Goal: Task Accomplishment & Management: Use online tool/utility

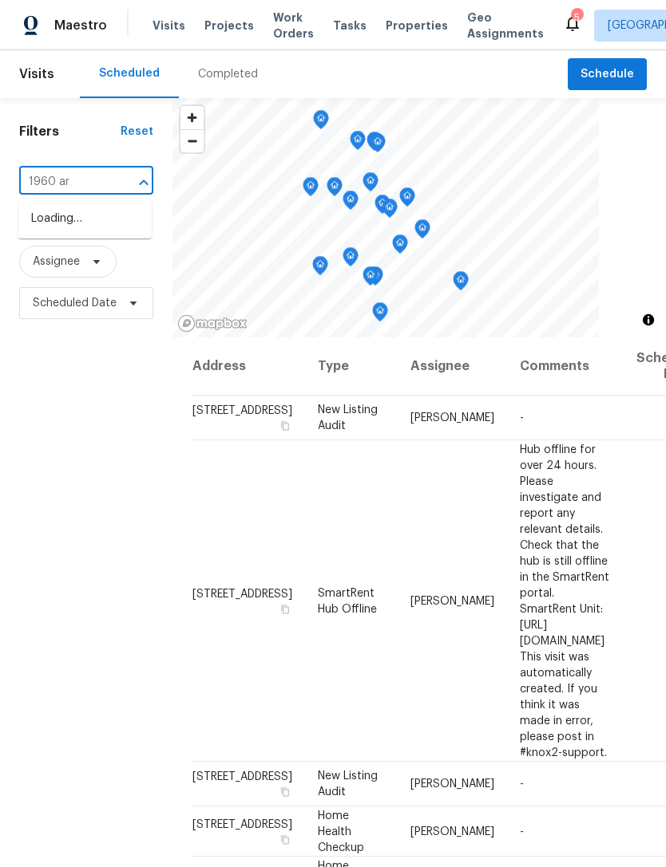
type input "1960 ara"
click at [51, 224] on li "[STREET_ADDRESS][PERSON_NAME]" at bounding box center [84, 227] width 133 height 43
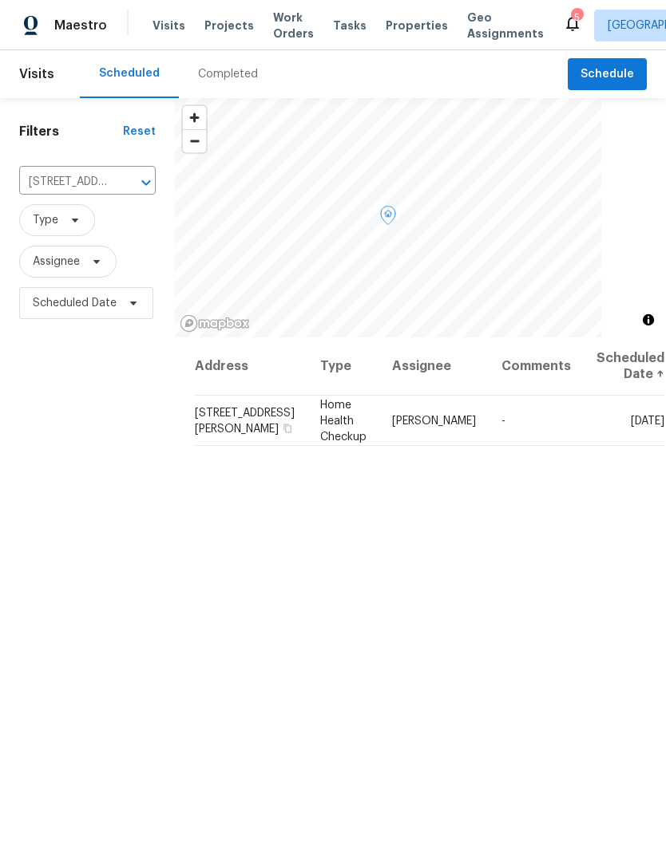
click at [0, 0] on span at bounding box center [0, 0] width 0 height 0
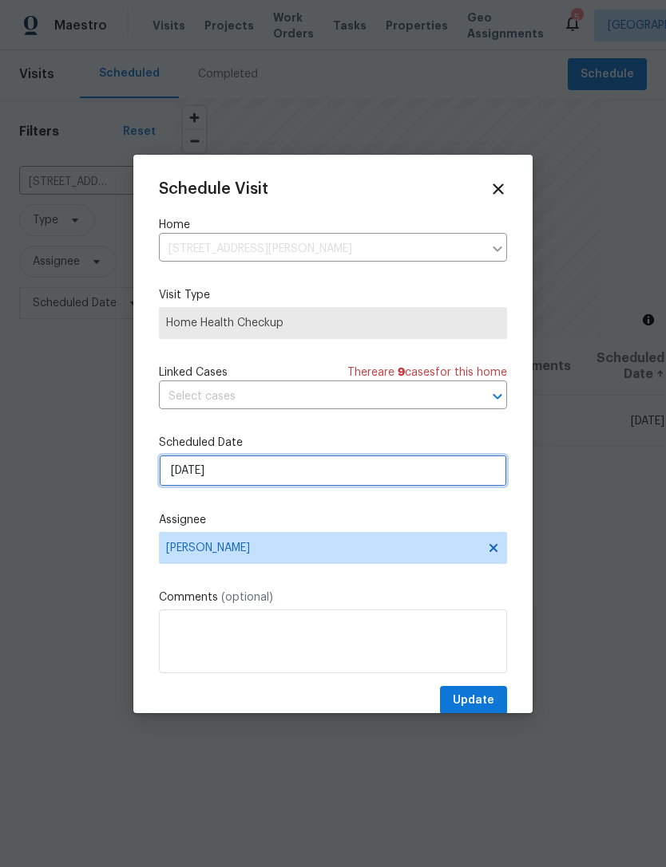
click at [363, 478] on input "[DATE]" at bounding box center [333, 471] width 348 height 32
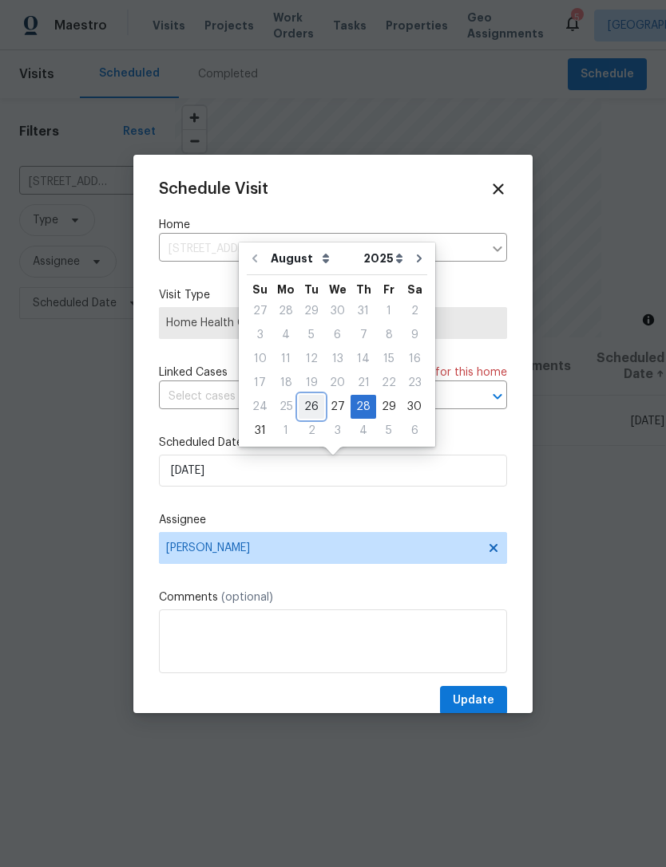
click at [310, 401] on div "26" at bounding box center [311, 407] width 26 height 22
type input "[DATE]"
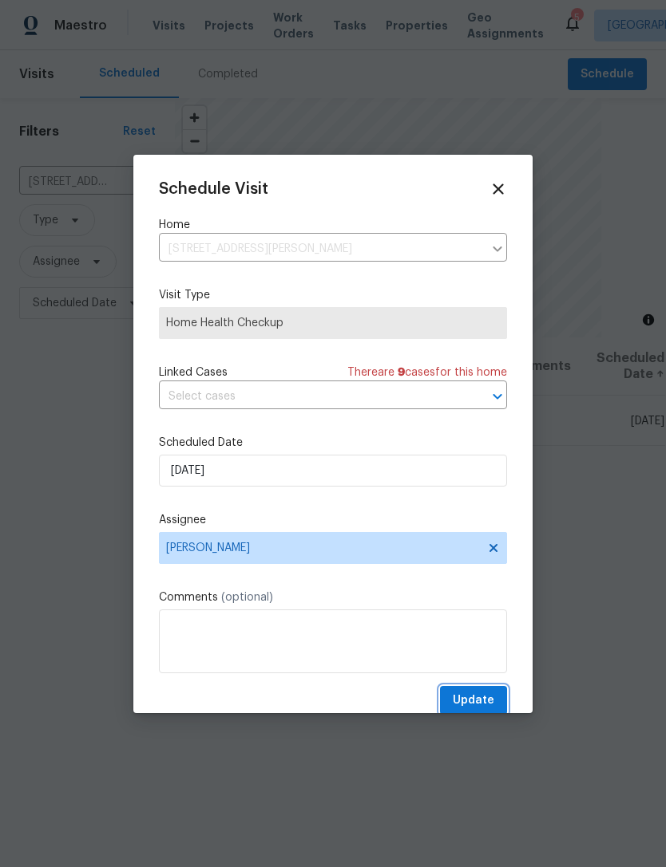
click at [472, 697] on span "Update" at bounding box center [472, 701] width 41 height 20
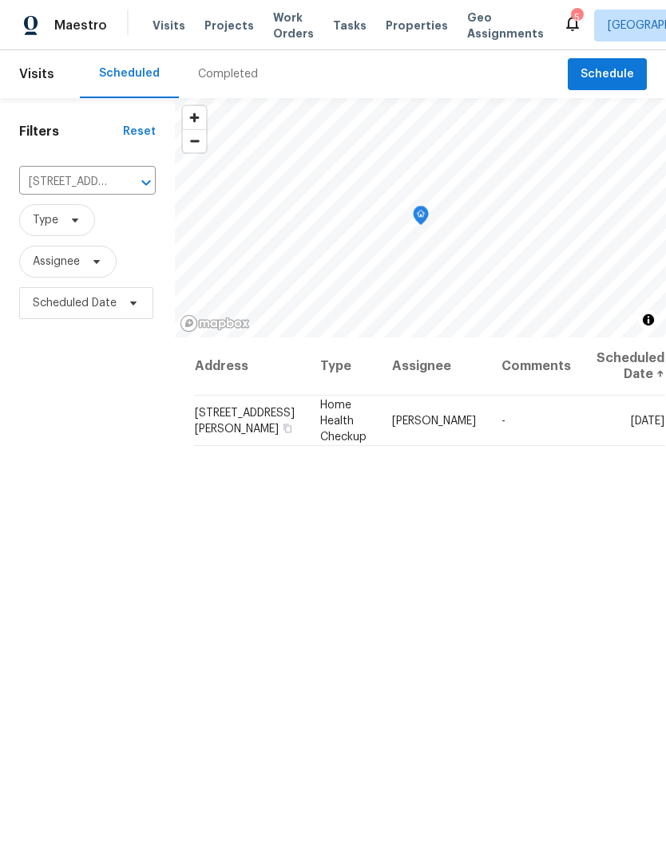
click at [122, 187] on icon "Clear" at bounding box center [125, 183] width 10 height 10
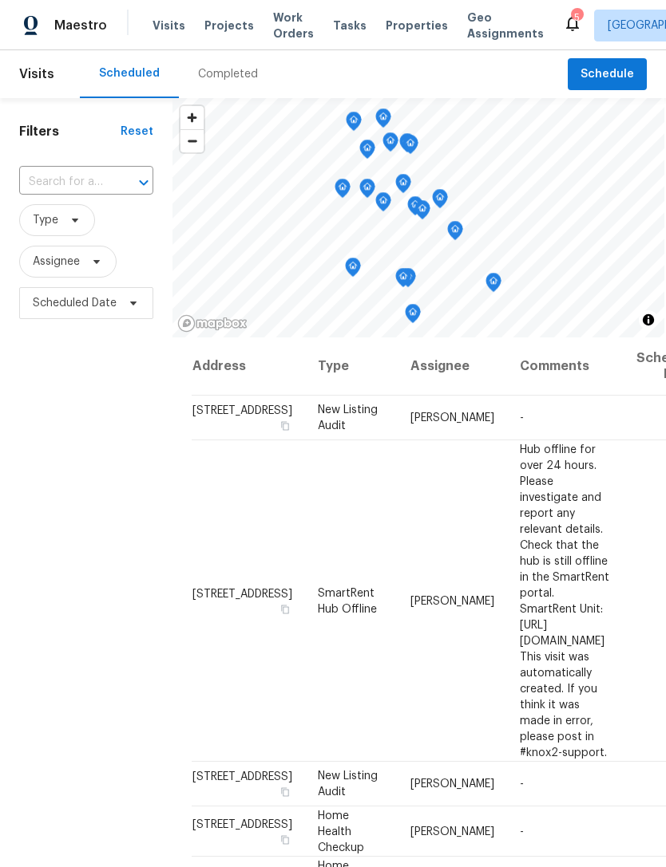
click at [57, 184] on input "text" at bounding box center [63, 182] width 89 height 25
type input "1575"
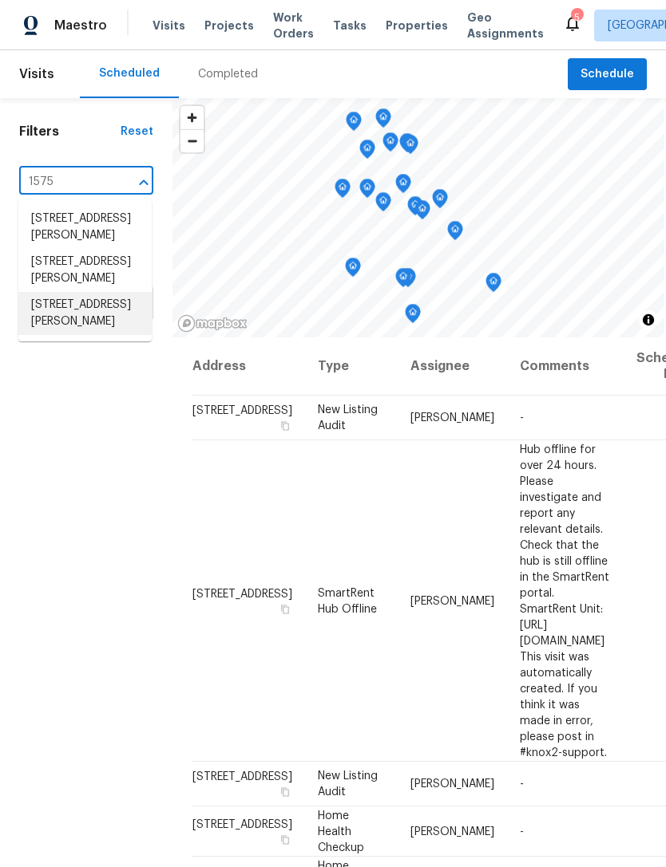
click at [42, 335] on li "[STREET_ADDRESS][PERSON_NAME]" at bounding box center [84, 313] width 133 height 43
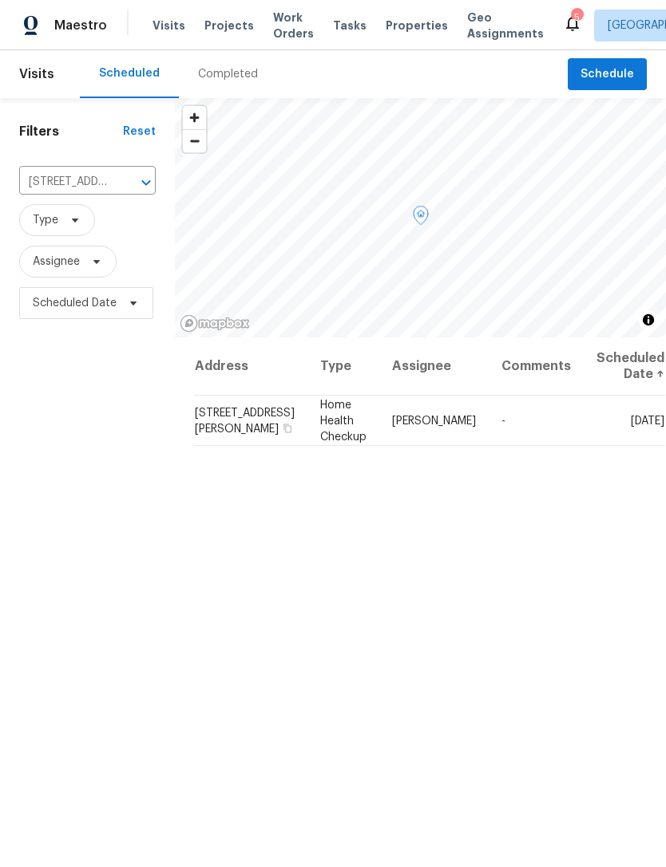
click at [0, 0] on icon at bounding box center [0, 0] width 0 height 0
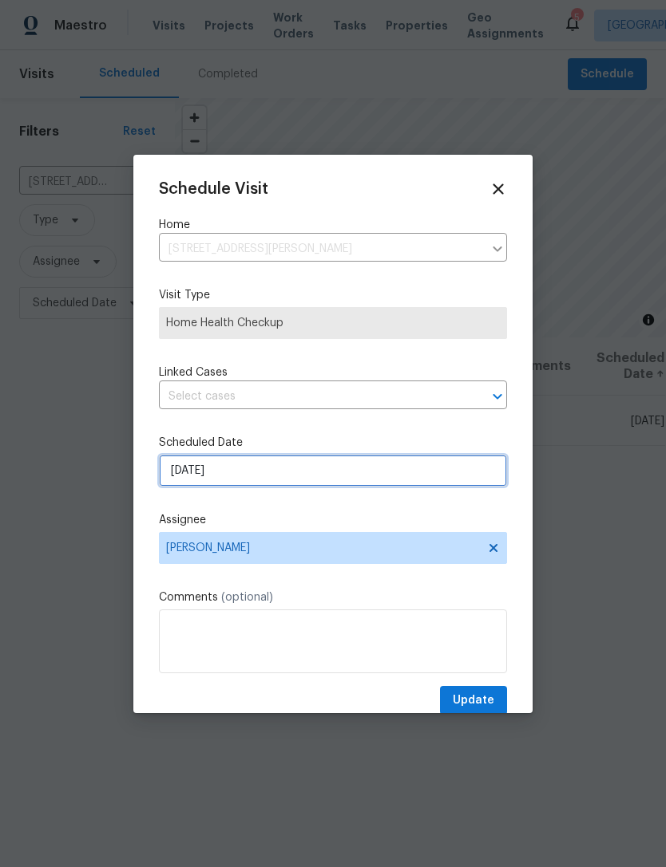
click at [302, 480] on input "[DATE]" at bounding box center [333, 471] width 348 height 32
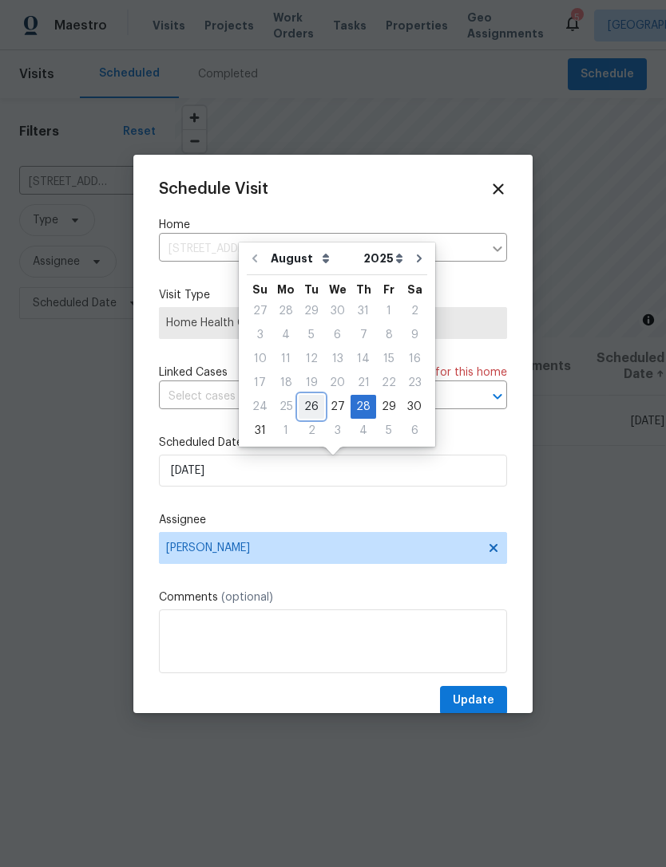
click at [308, 407] on div "26" at bounding box center [311, 407] width 26 height 22
type input "[DATE]"
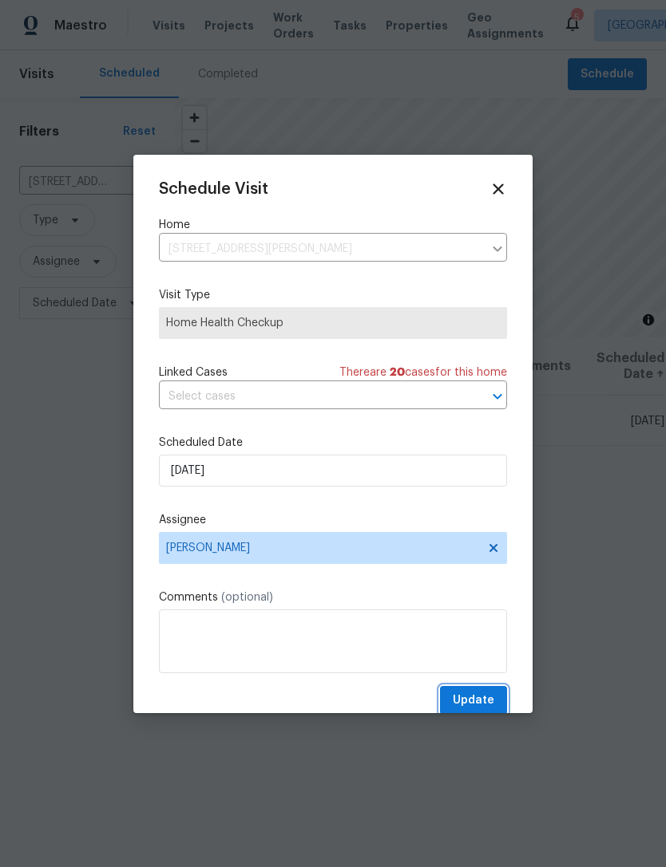
click at [476, 696] on span "Update" at bounding box center [472, 701] width 41 height 20
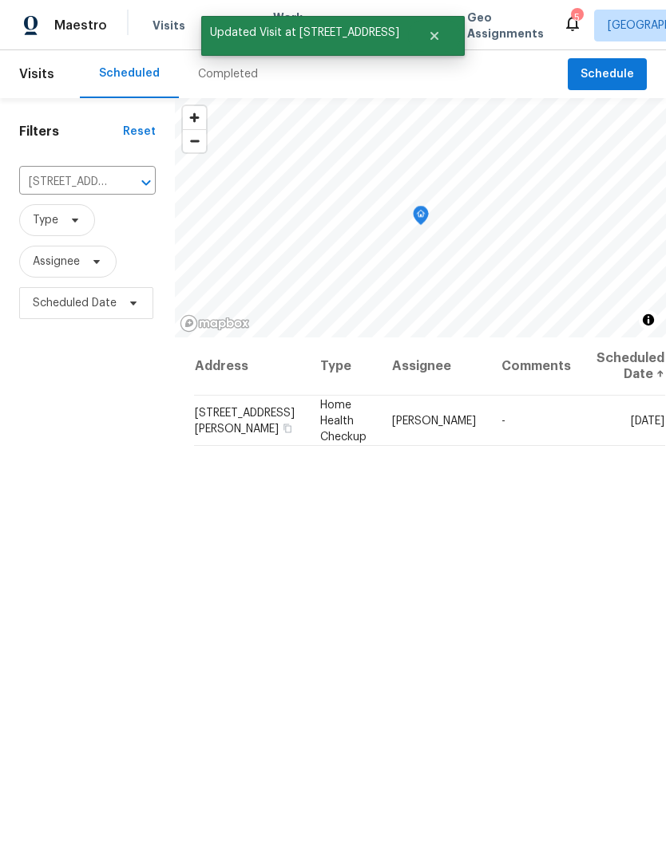
click at [120, 183] on icon "Clear" at bounding box center [125, 183] width 16 height 16
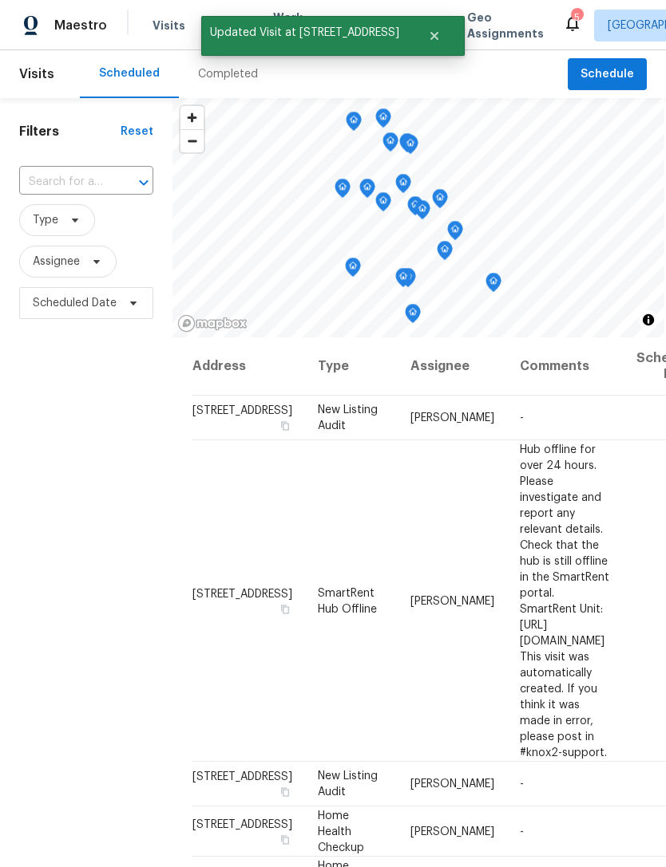
click at [70, 185] on input "text" at bounding box center [63, 182] width 89 height 25
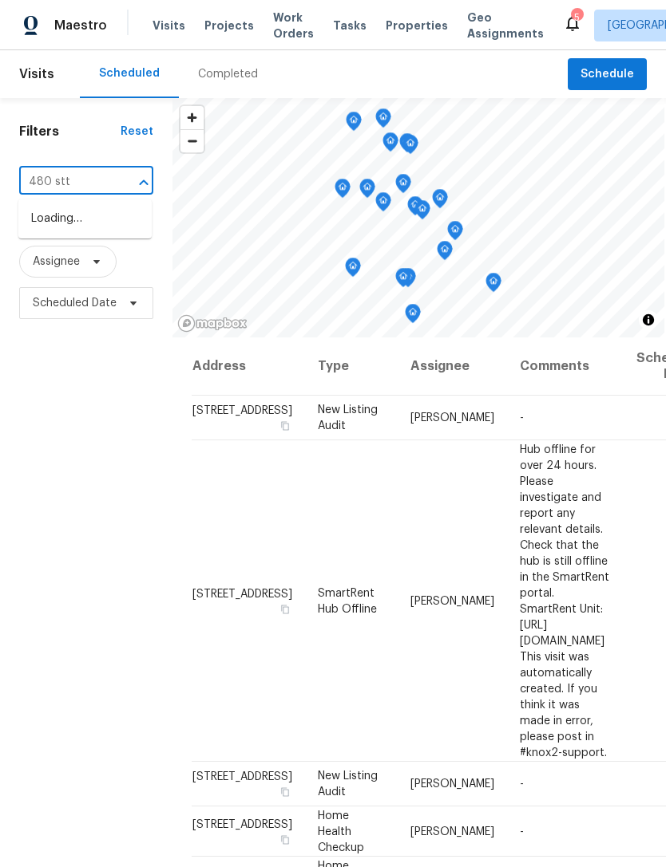
type input "480 st"
click at [80, 244] on li "[STREET_ADDRESS][PERSON_NAME]" at bounding box center [84, 227] width 133 height 43
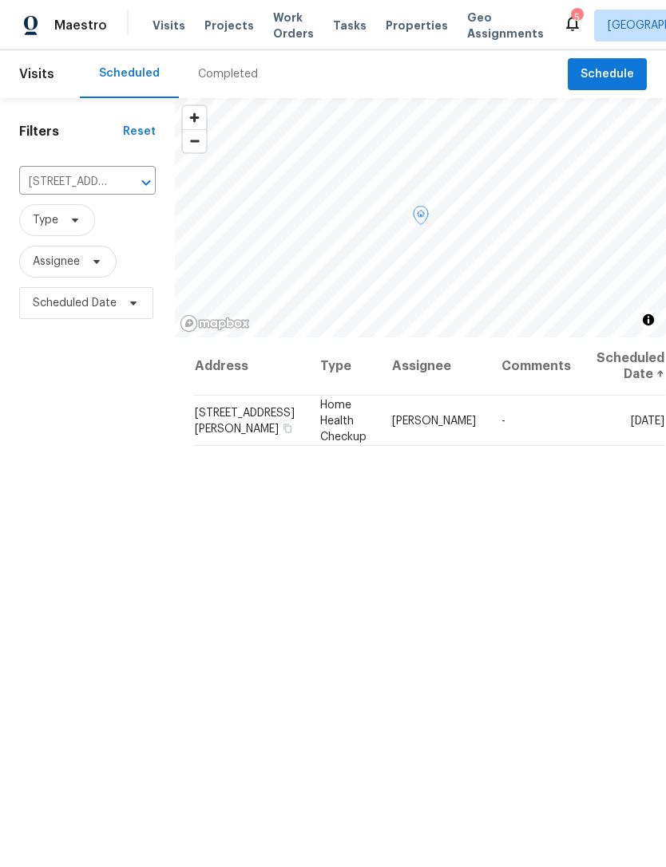
click at [0, 0] on icon at bounding box center [0, 0] width 0 height 0
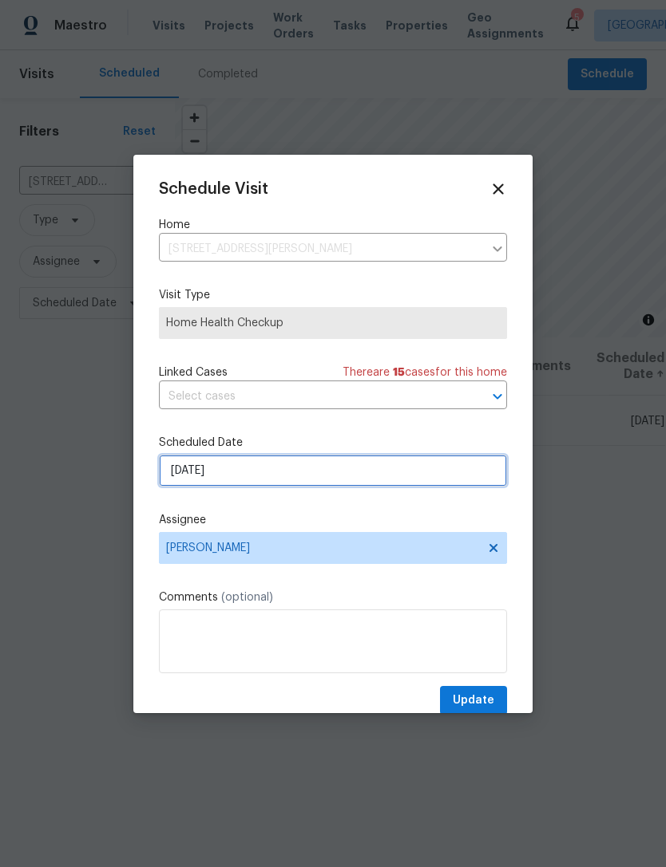
click at [326, 486] on input "[DATE]" at bounding box center [333, 471] width 348 height 32
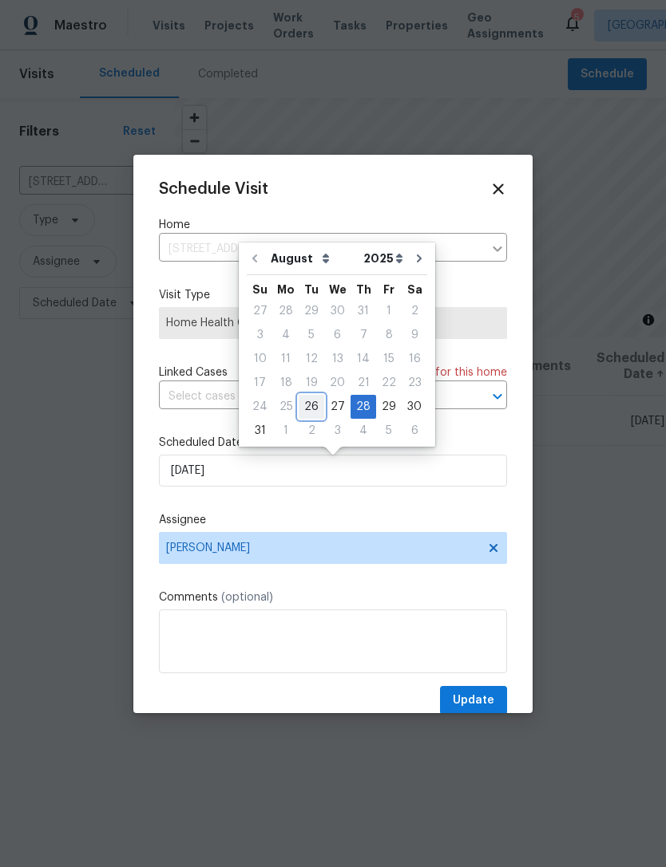
click at [300, 401] on div "26" at bounding box center [311, 407] width 26 height 22
type input "[DATE]"
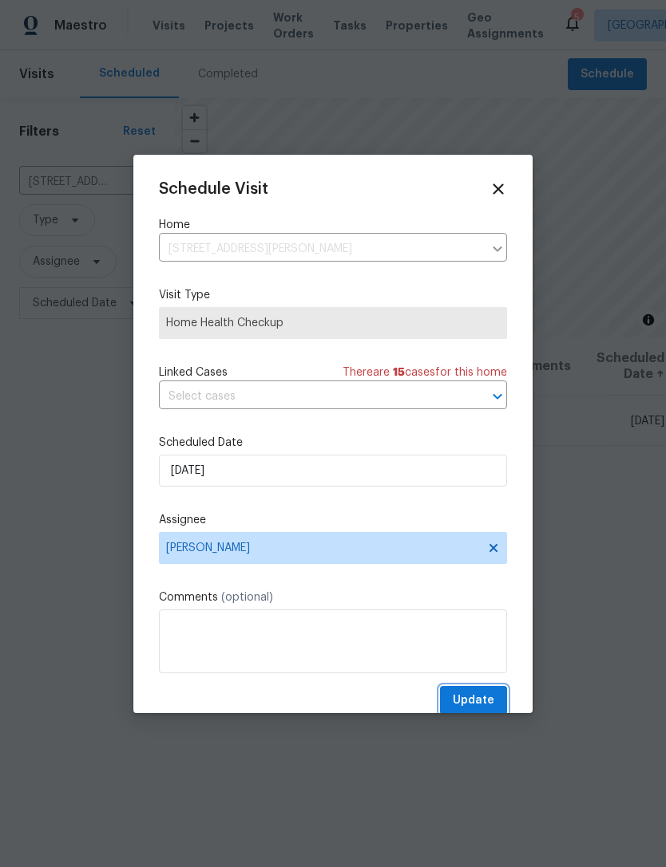
click at [480, 701] on span "Update" at bounding box center [472, 701] width 41 height 20
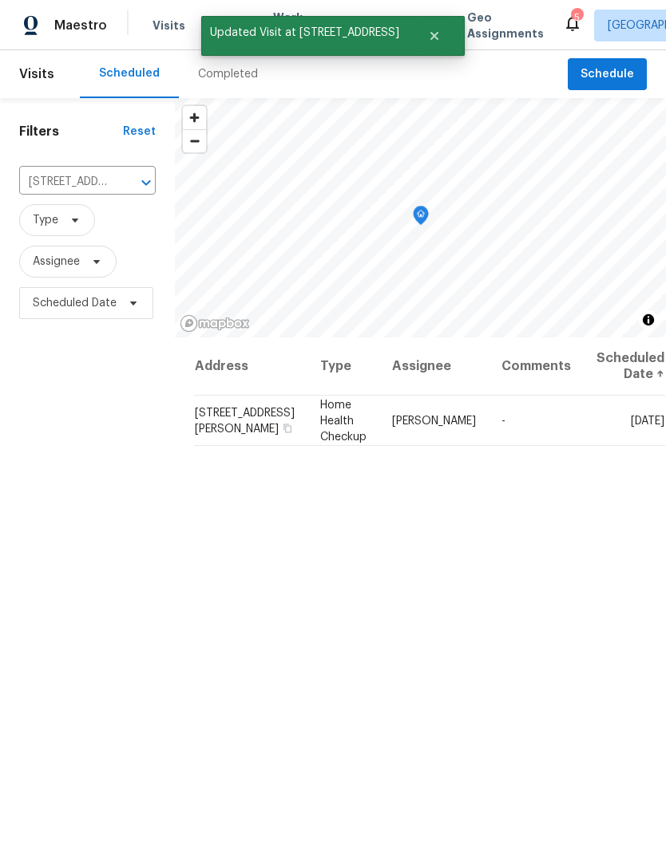
click at [120, 189] on icon "Clear" at bounding box center [125, 183] width 16 height 16
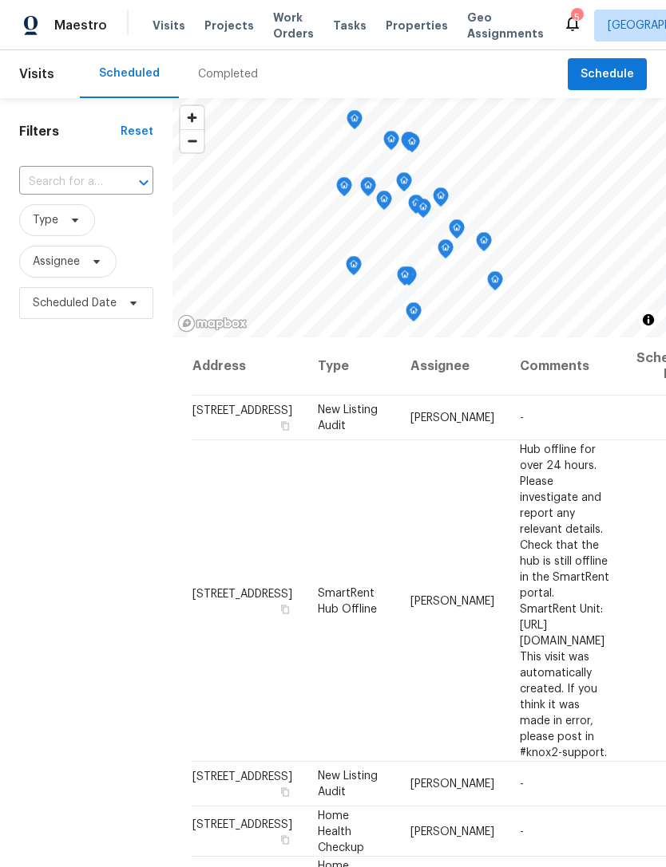
click at [226, 28] on span "Projects" at bounding box center [228, 26] width 49 height 16
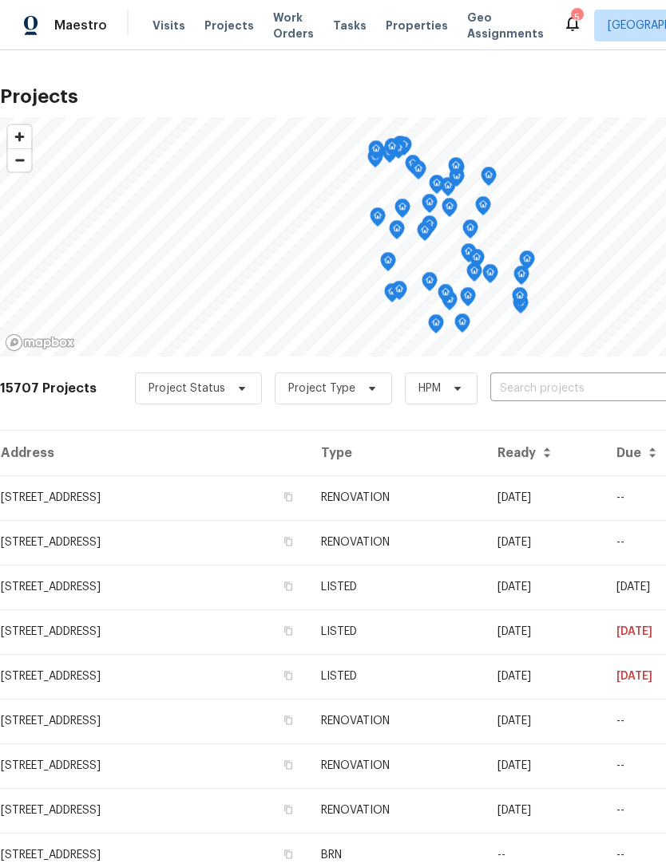
click at [565, 400] on input "text" at bounding box center [581, 389] width 183 height 25
type input "pickwick"
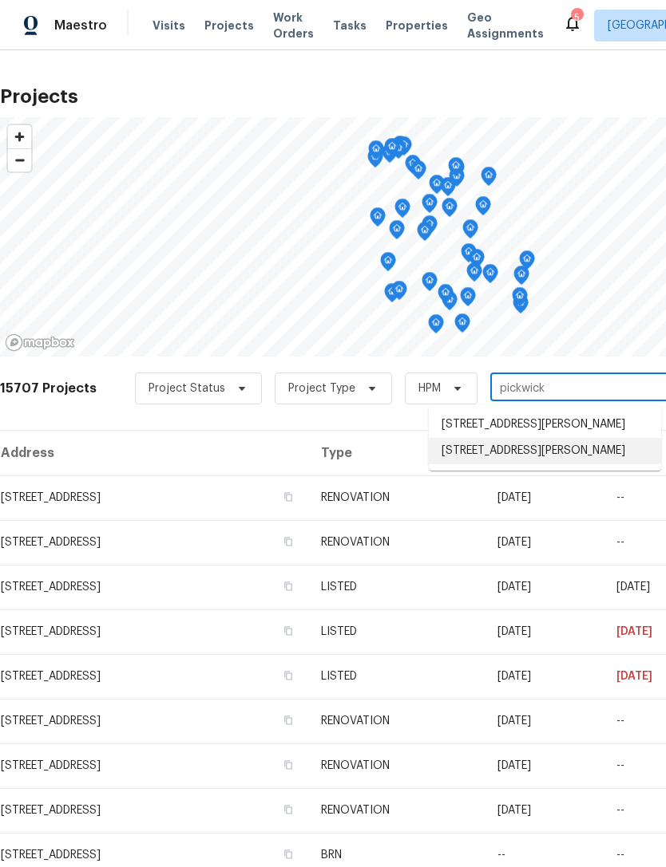
click at [516, 464] on li "[STREET_ADDRESS][PERSON_NAME]" at bounding box center [545, 451] width 232 height 26
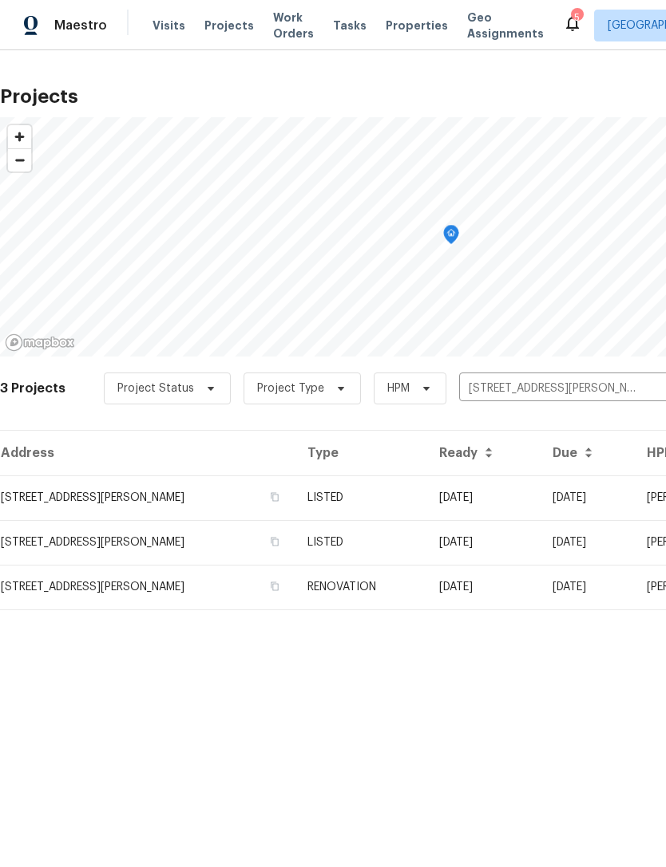
click at [39, 500] on td "[STREET_ADDRESS][PERSON_NAME]" at bounding box center [147, 498] width 294 height 45
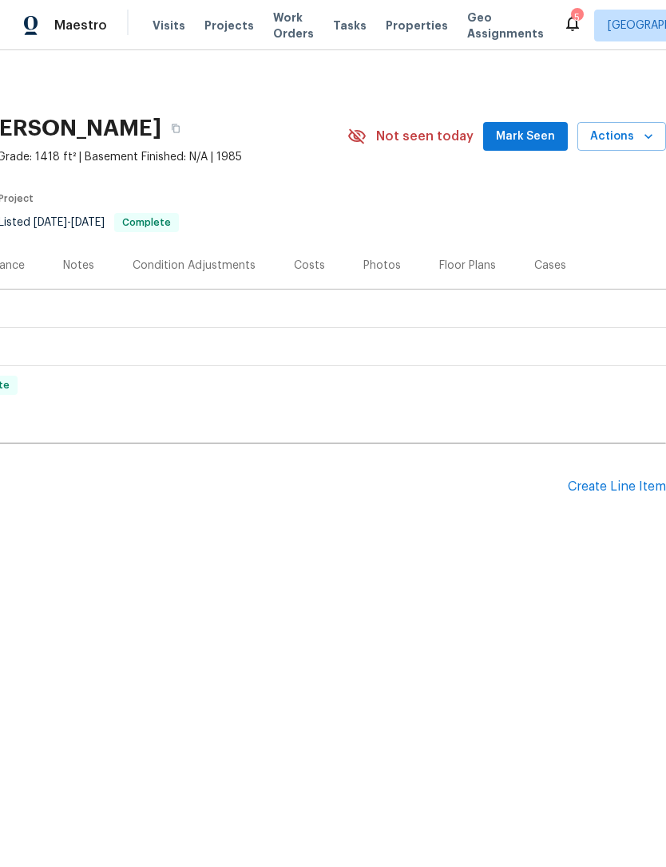
scroll to position [0, 236]
click at [536, 136] on span "Mark Seen" at bounding box center [525, 137] width 59 height 20
click at [631, 486] on div "Create Line Item" at bounding box center [616, 487] width 98 height 15
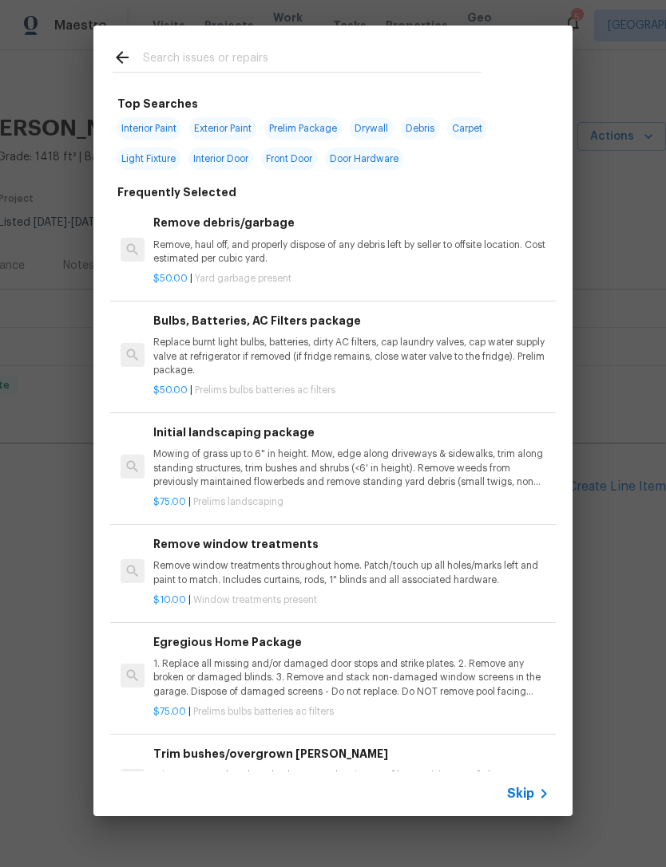
click at [263, 49] on input "text" at bounding box center [312, 60] width 338 height 24
type input "Toilet"
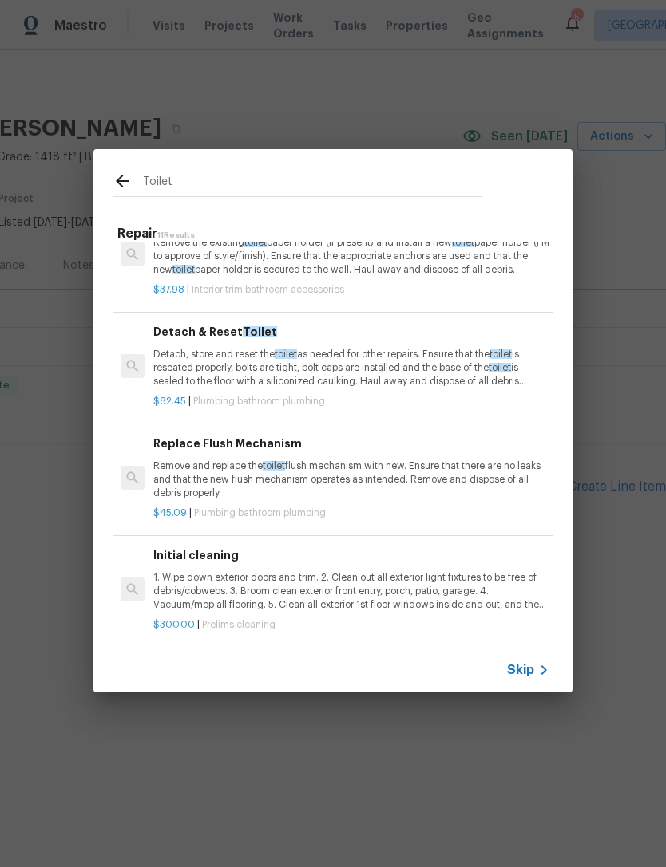
scroll to position [769, 0]
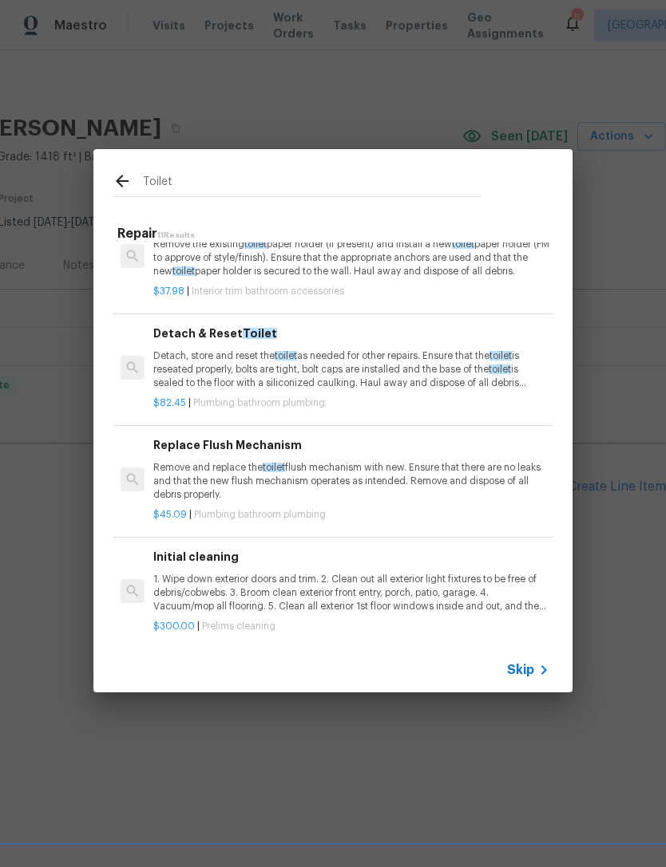
click at [354, 470] on p "Remove and replace the toilet flush mechanism with new. Ensure that there are n…" at bounding box center [351, 481] width 396 height 41
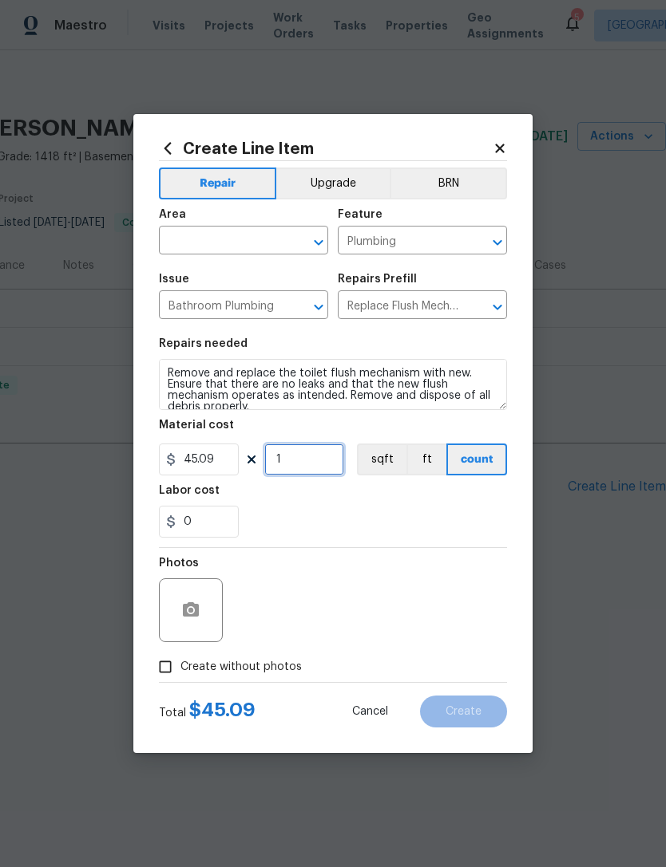
click at [309, 467] on input "1" at bounding box center [304, 460] width 80 height 32
type input "2"
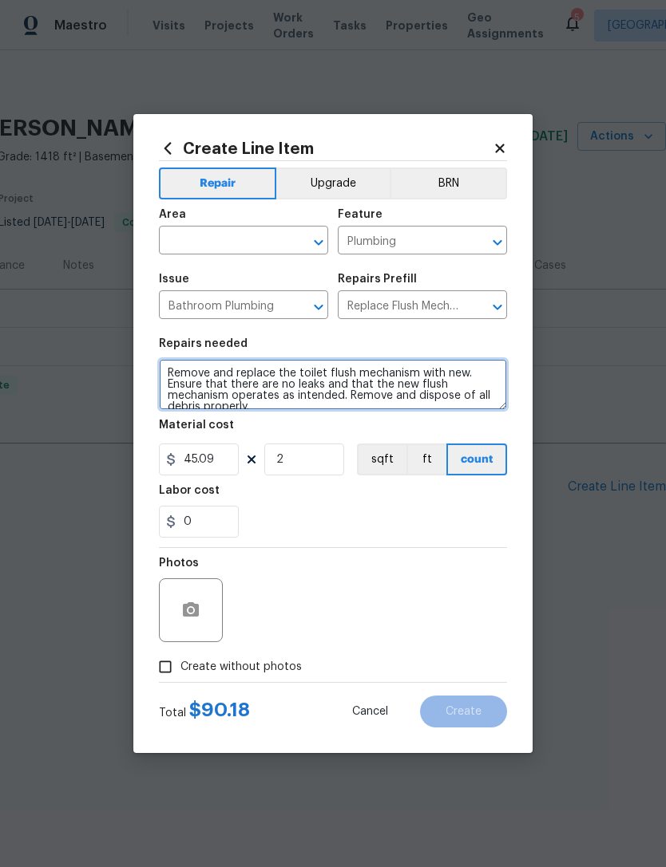
click at [176, 377] on textarea "Remove and replace the toilet flush mechanism with new. Ensure that there are n…" at bounding box center [333, 384] width 348 height 51
click at [306, 366] on textarea "Remove and replace the toilet flush mechanism with new. Ensure that there are n…" at bounding box center [333, 384] width 348 height 51
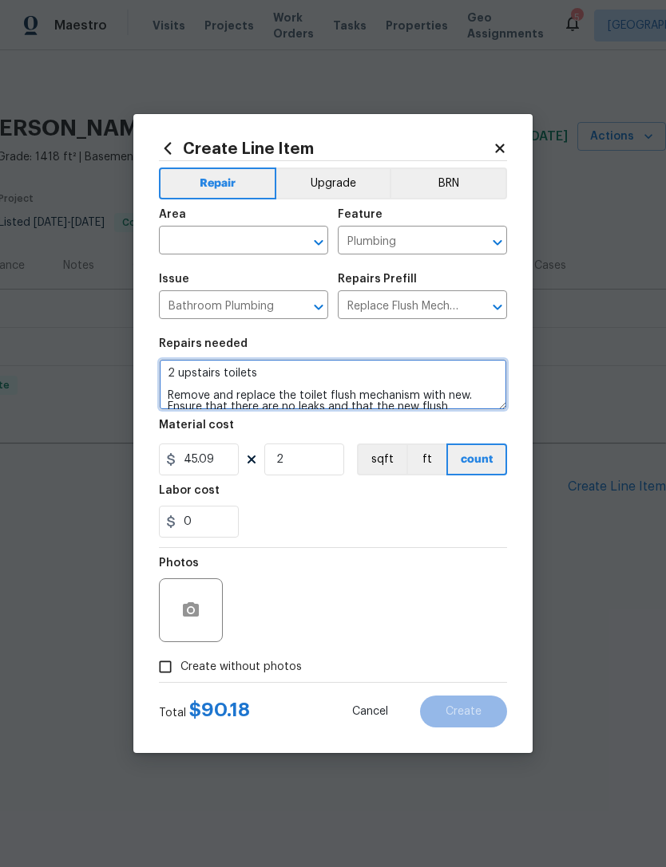
type textarea "2 upstairs toilets Remove and replace the toilet flush mechanism with new. Ensu…"
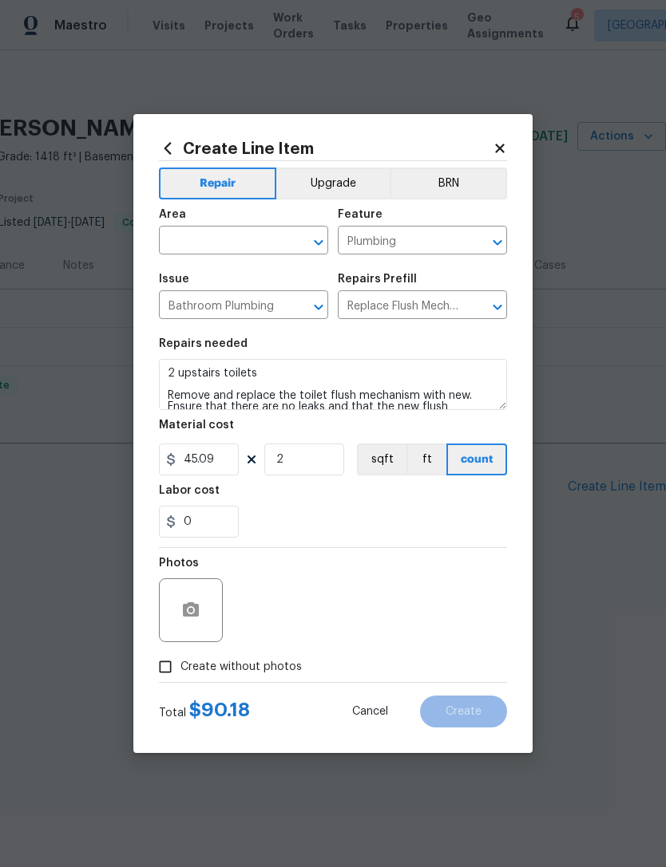
click at [217, 238] on input "text" at bounding box center [221, 242] width 124 height 25
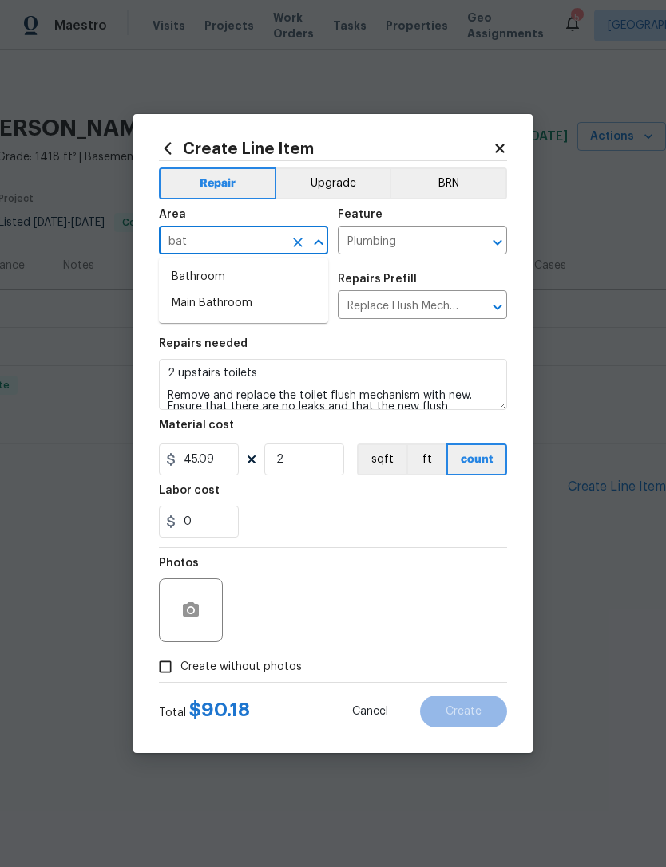
click at [215, 283] on li "Bathroom" at bounding box center [243, 277] width 169 height 26
type input "Bathroom"
click at [351, 537] on div "0" at bounding box center [333, 522] width 348 height 32
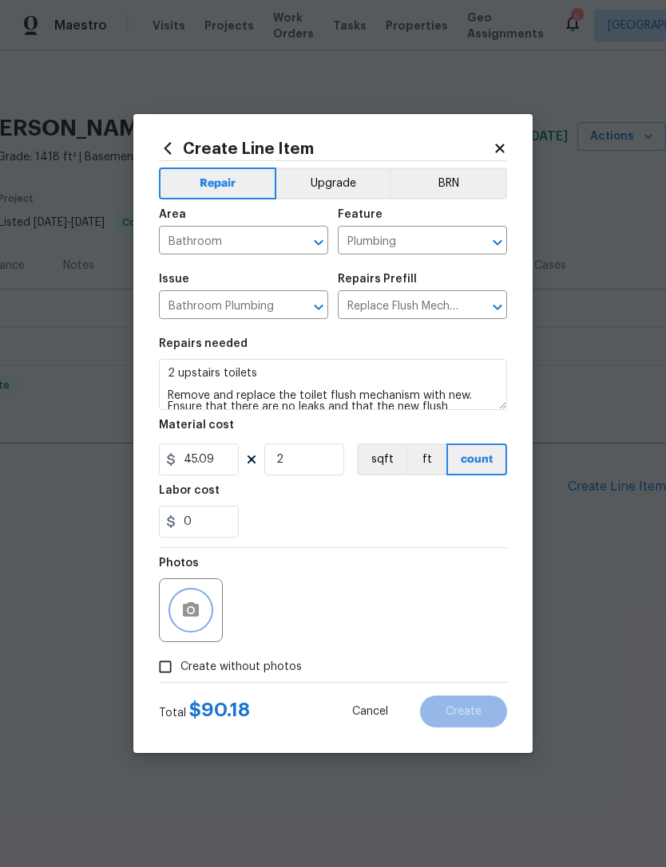
click at [202, 612] on button "button" at bounding box center [191, 610] width 38 height 38
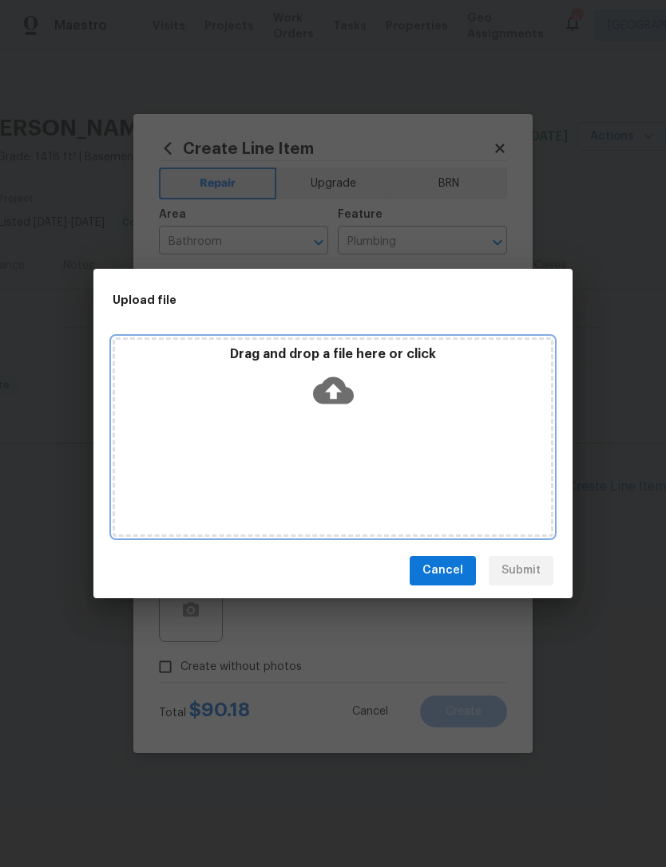
click at [342, 389] on icon at bounding box center [333, 390] width 41 height 27
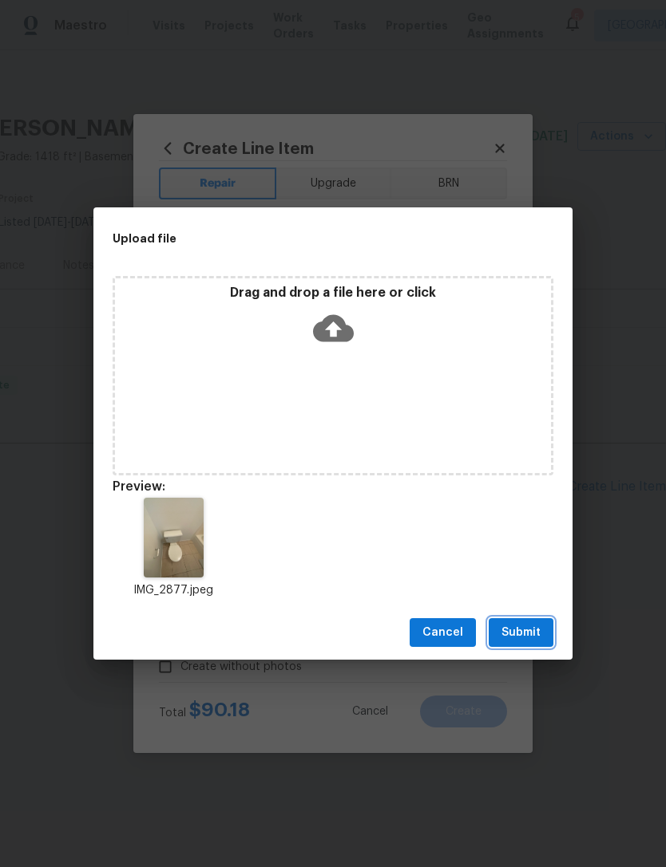
click at [526, 637] on span "Submit" at bounding box center [520, 633] width 39 height 20
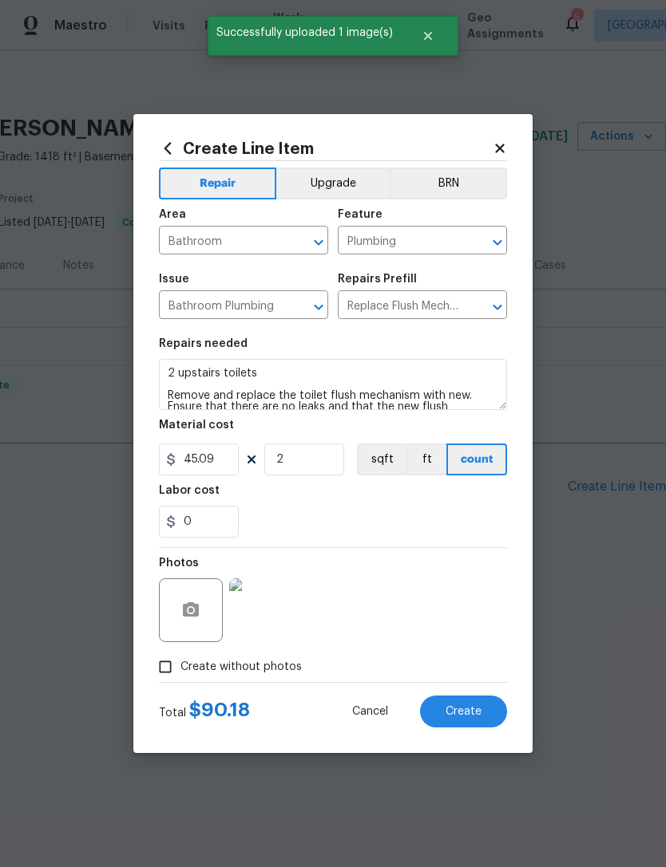
click at [473, 714] on span "Create" at bounding box center [463, 712] width 36 height 12
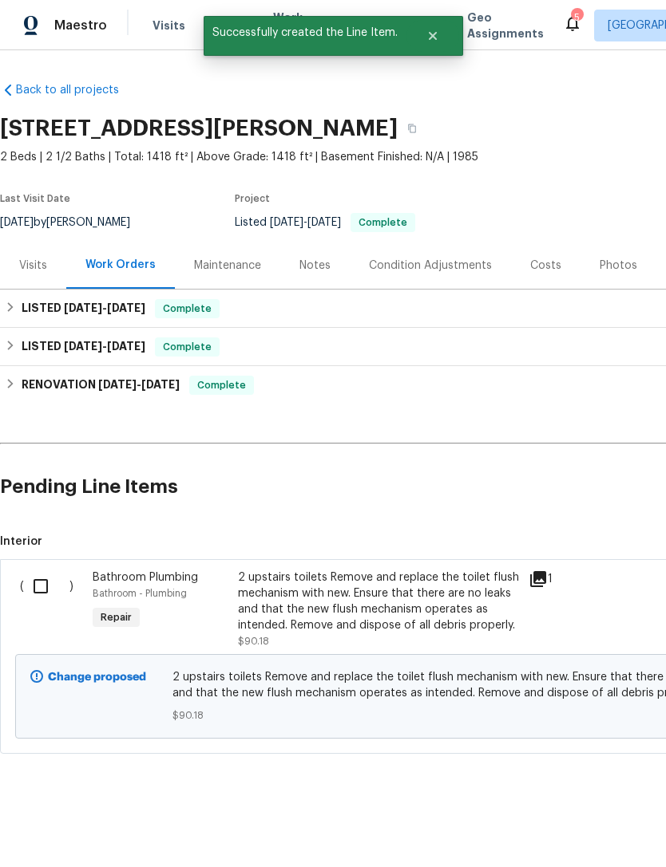
scroll to position [0, 0]
click at [38, 588] on input "checkbox" at bounding box center [46, 587] width 45 height 34
checkbox input "true"
click at [592, 822] on span "Create Work Order" at bounding box center [574, 828] width 106 height 20
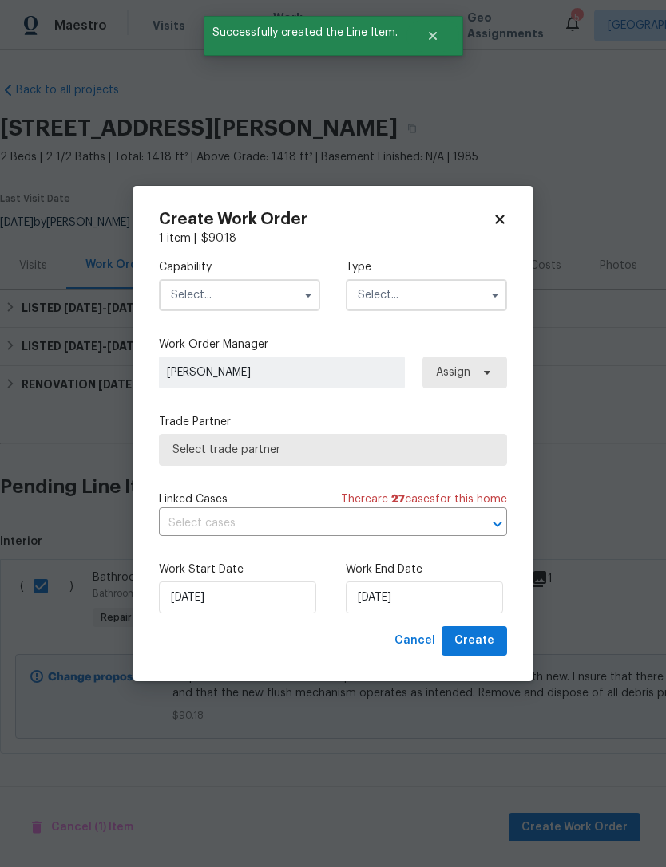
click at [253, 286] on input "text" at bounding box center [239, 295] width 161 height 32
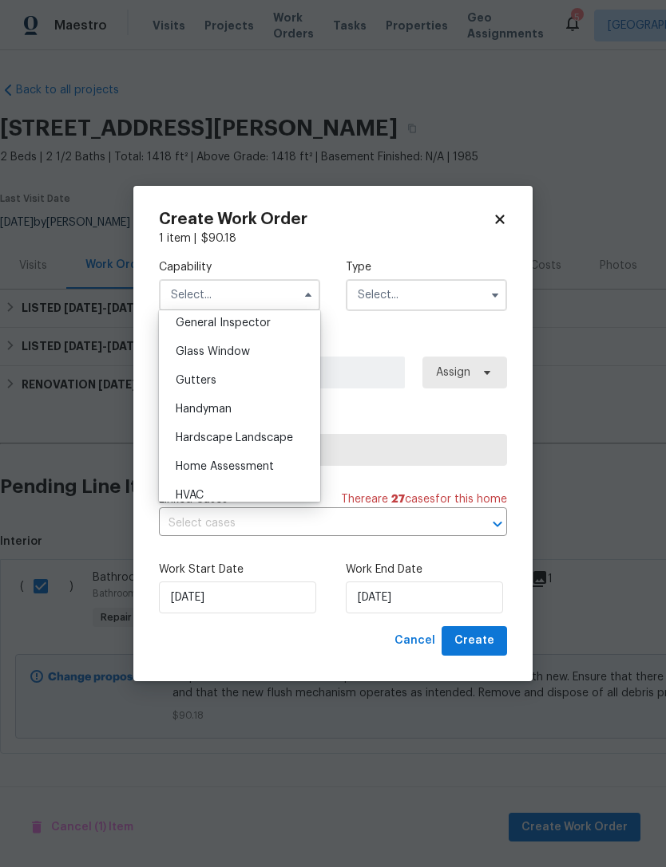
scroll to position [796, 0]
click at [260, 406] on div "Handyman" at bounding box center [239, 410] width 153 height 29
type input "Handyman"
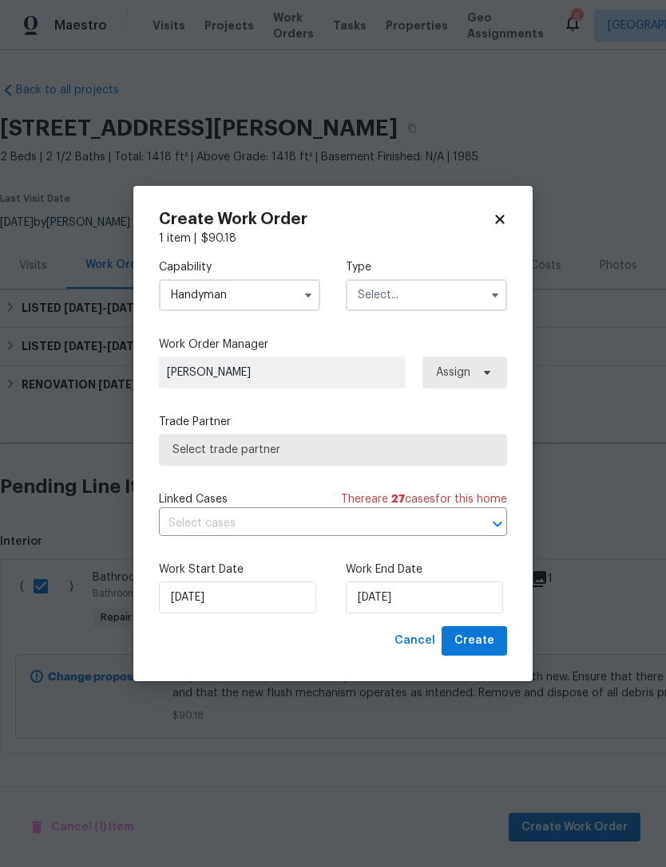
click at [443, 296] on input "text" at bounding box center [426, 295] width 161 height 32
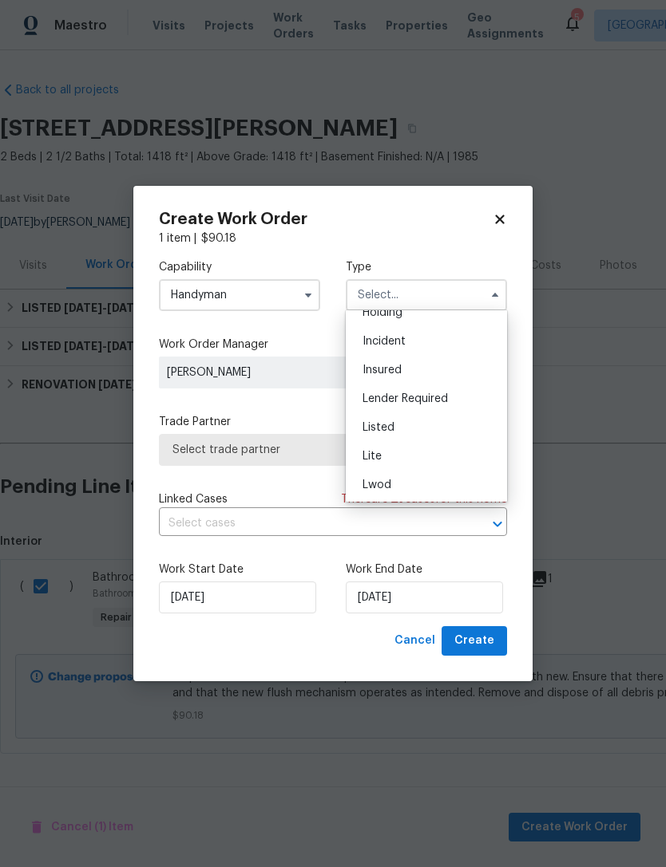
scroll to position [74, 0]
click at [409, 431] on div "Listed" at bounding box center [426, 427] width 153 height 29
type input "Listed"
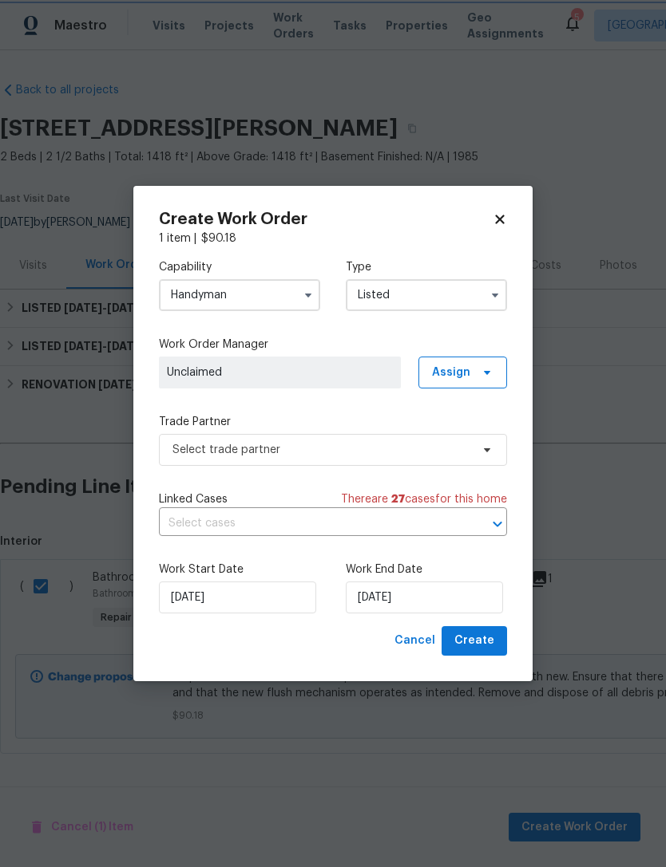
scroll to position [0, 0]
click at [471, 368] on span "Assign" at bounding box center [462, 373] width 89 height 32
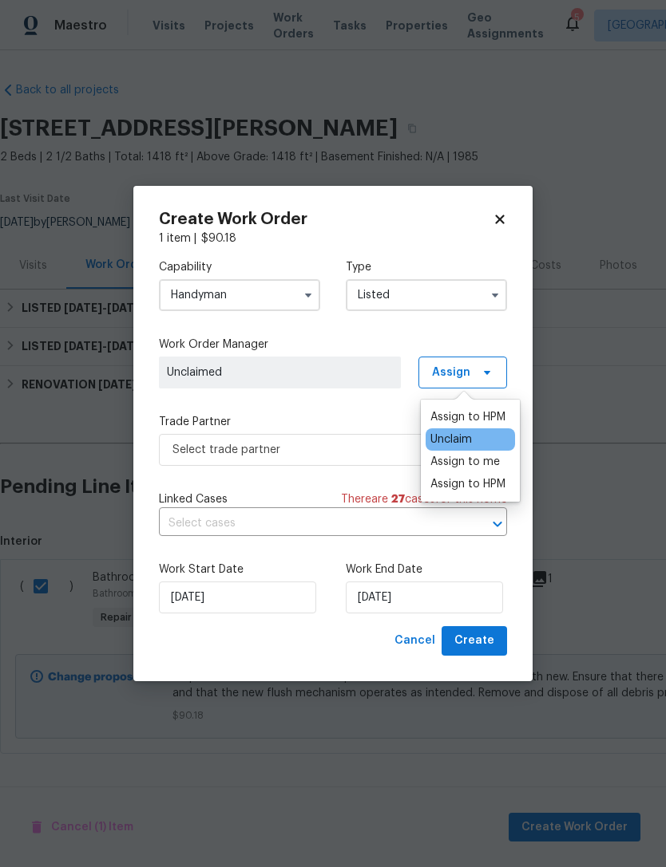
click at [491, 461] on div "Assign to me" at bounding box center [464, 462] width 69 height 16
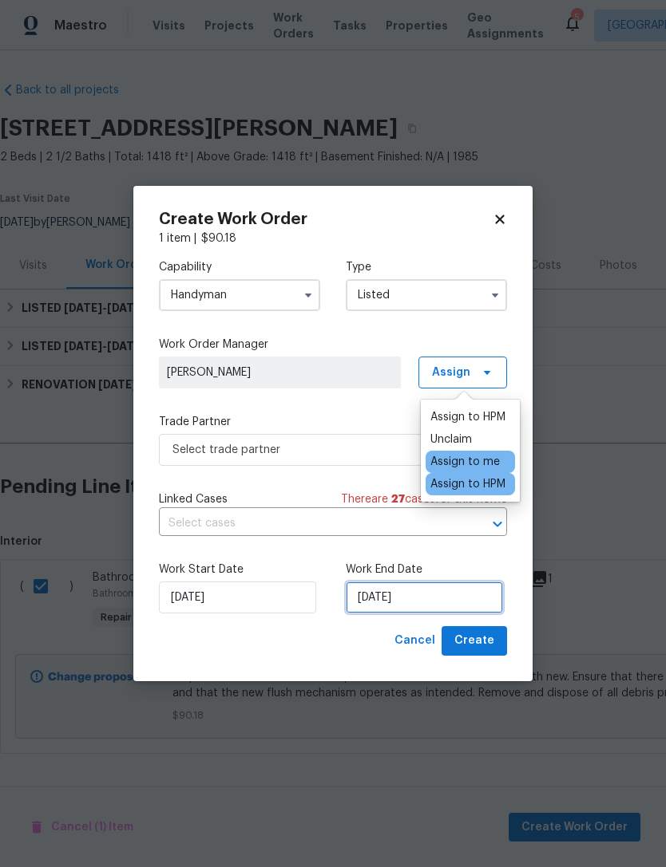
click at [429, 600] on input "[DATE]" at bounding box center [424, 598] width 157 height 32
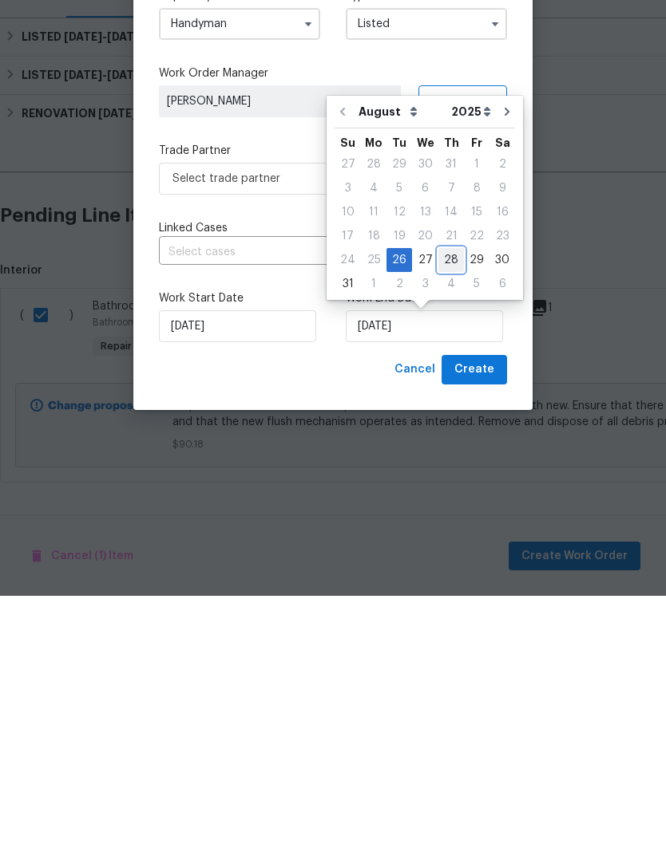
click at [450, 520] on div "28" at bounding box center [451, 531] width 26 height 22
type input "[DATE]"
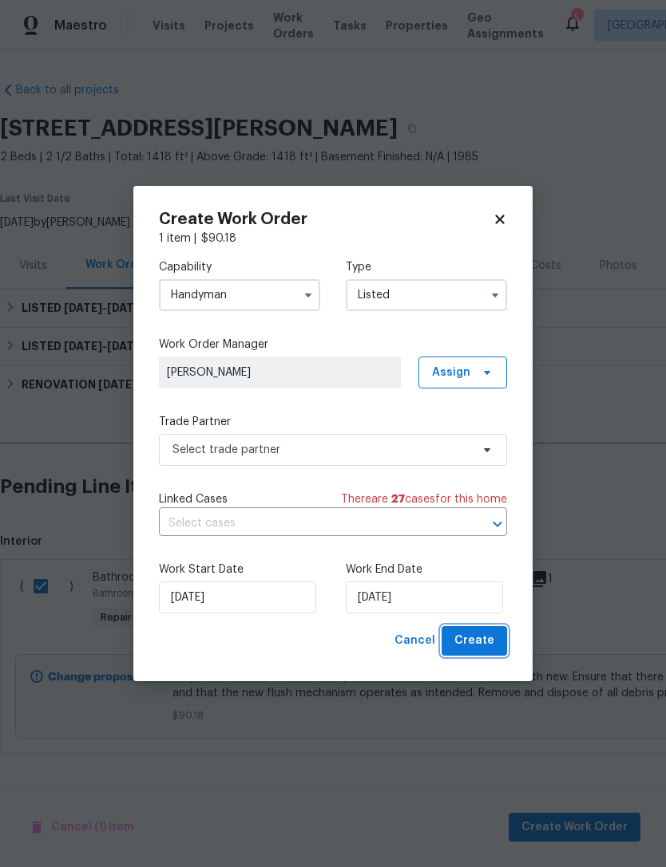
click at [466, 632] on button "Create" at bounding box center [473, 641] width 65 height 30
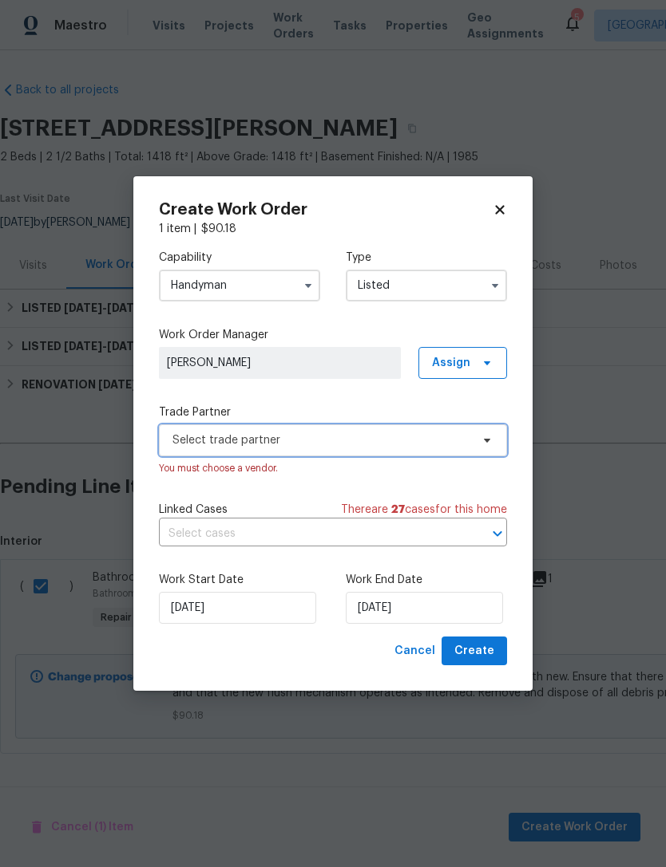
click at [463, 433] on span "Select trade partner" at bounding box center [321, 441] width 298 height 16
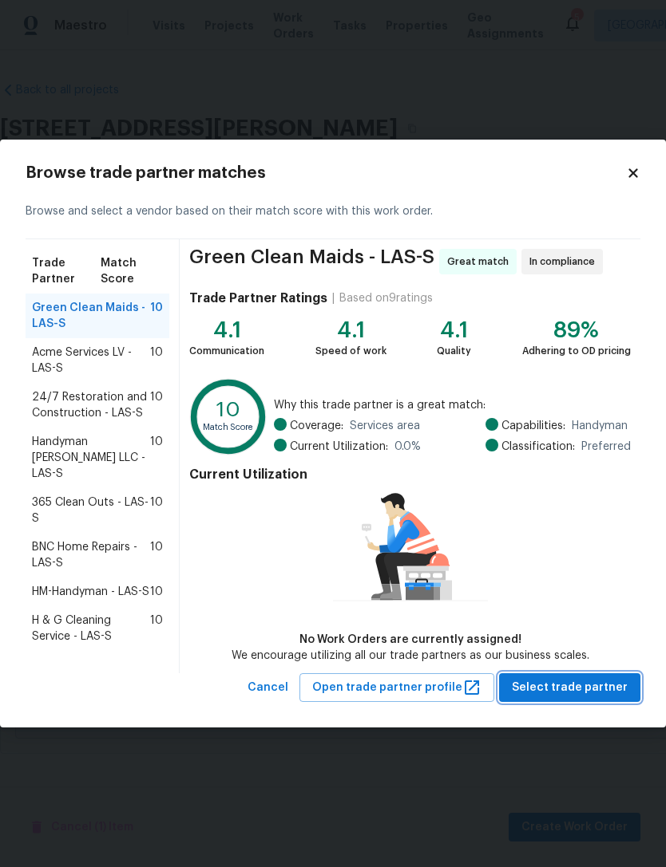
click at [579, 686] on span "Select trade partner" at bounding box center [569, 688] width 116 height 20
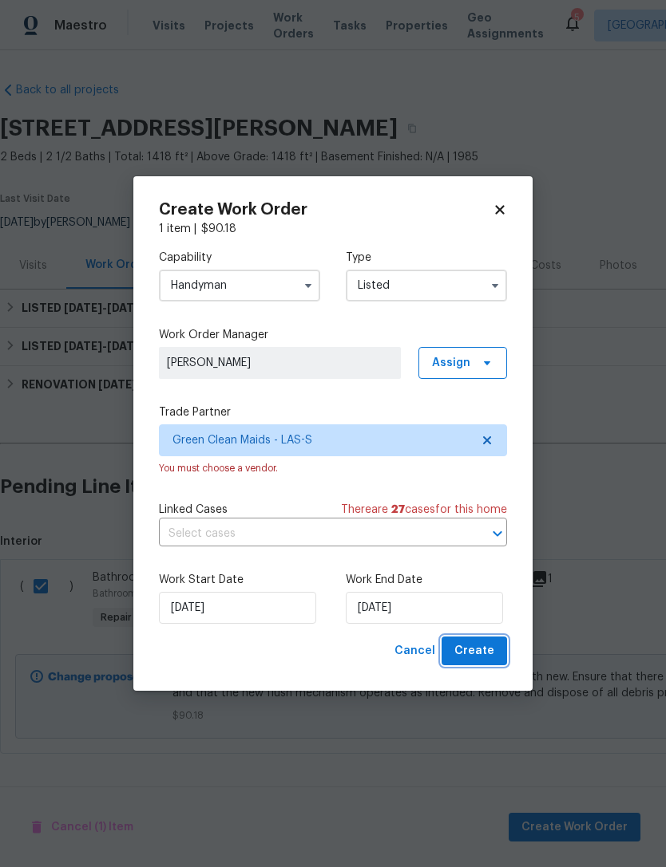
click at [478, 650] on span "Create" at bounding box center [474, 652] width 40 height 20
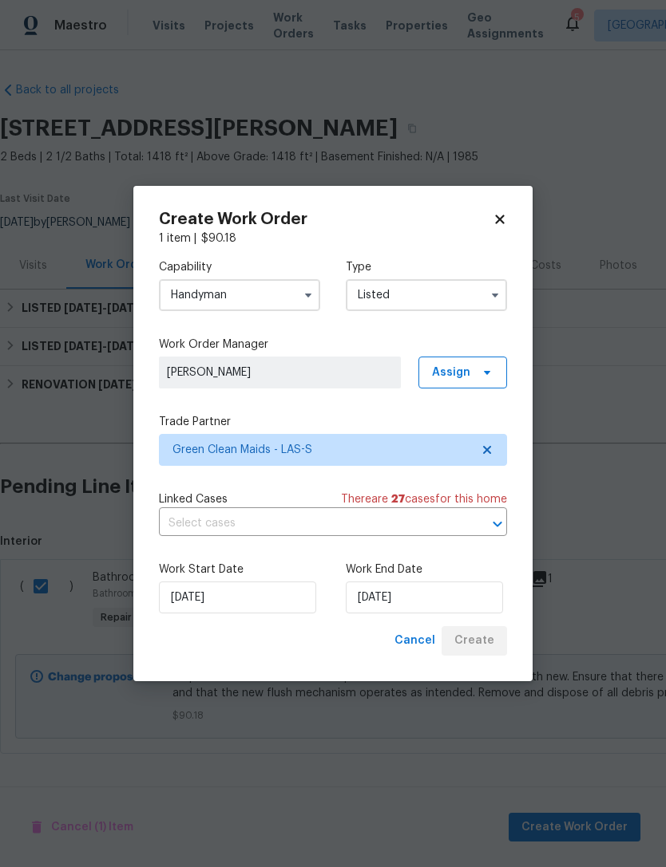
checkbox input "false"
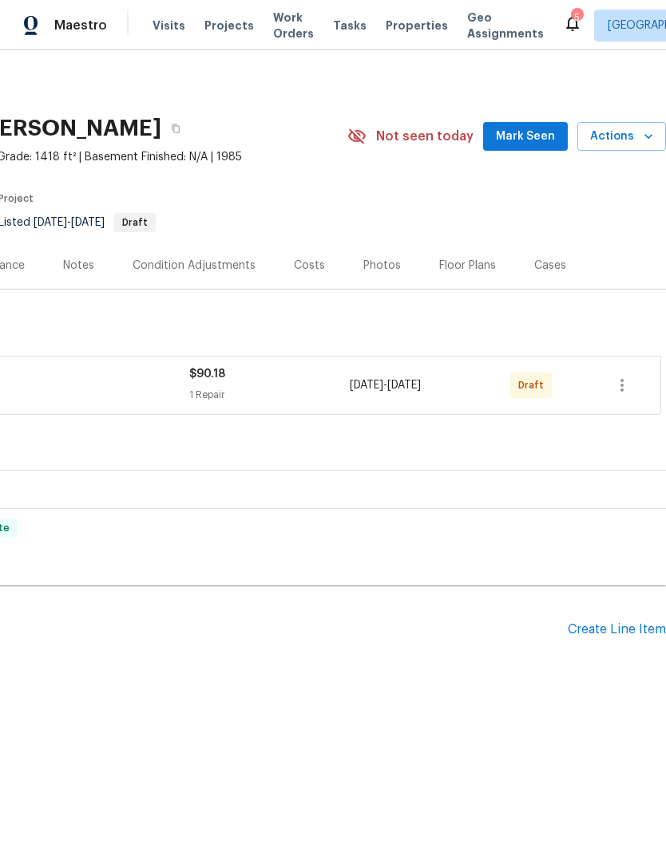
scroll to position [0, 236]
click at [624, 385] on icon "button" at bounding box center [621, 385] width 19 height 19
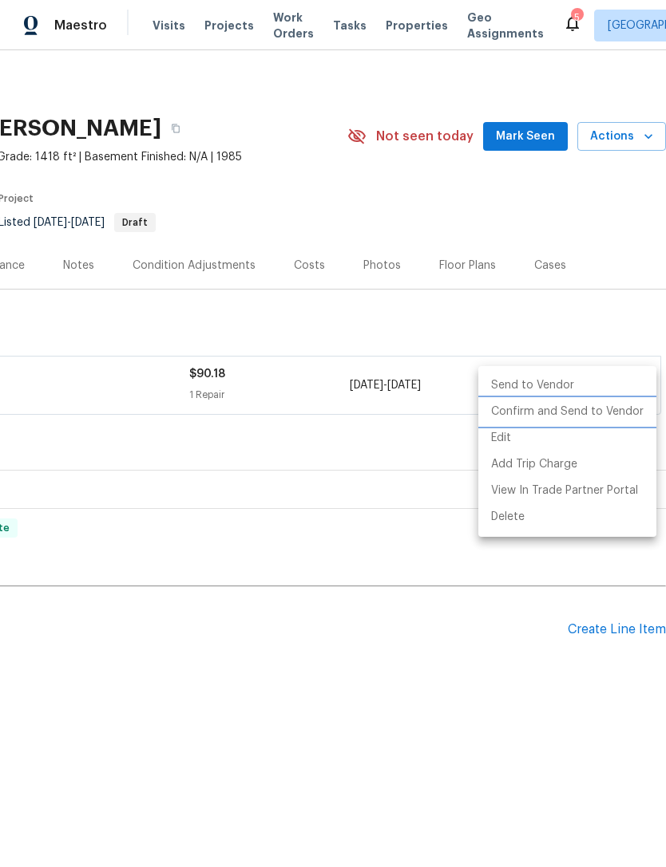
click at [594, 420] on li "Confirm and Send to Vendor" at bounding box center [567, 412] width 178 height 26
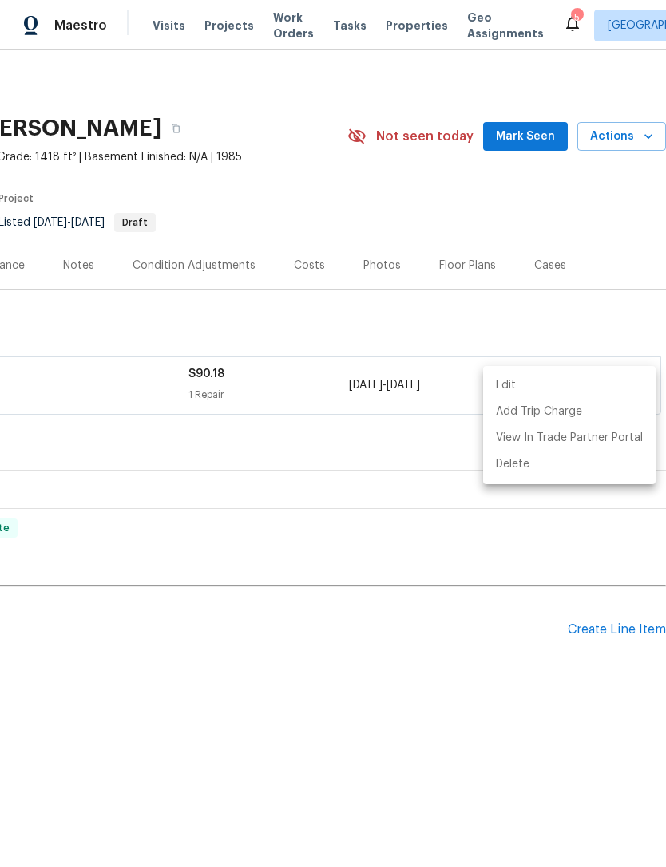
click at [533, 722] on div at bounding box center [333, 433] width 666 height 867
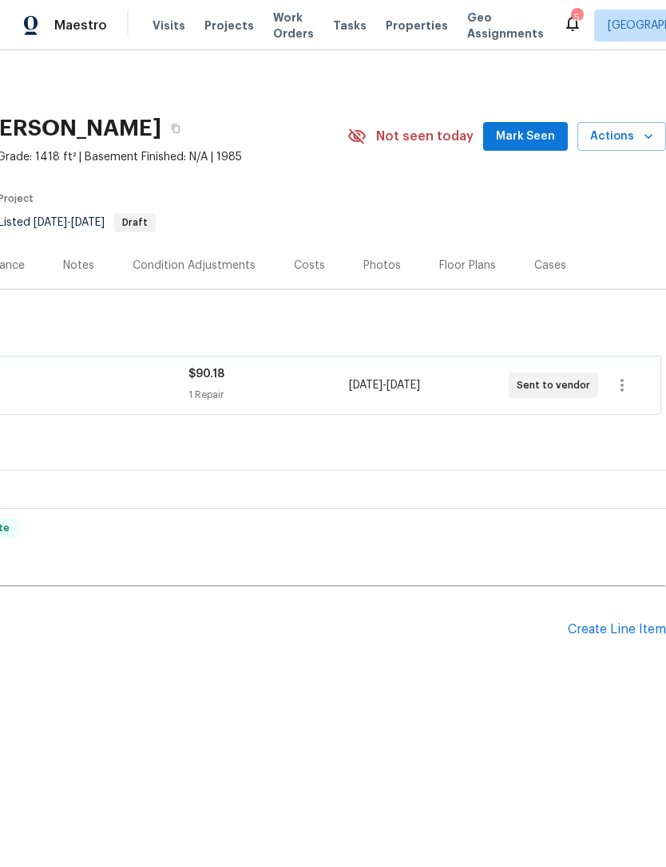
click at [286, 26] on span "Work Orders" at bounding box center [293, 26] width 41 height 32
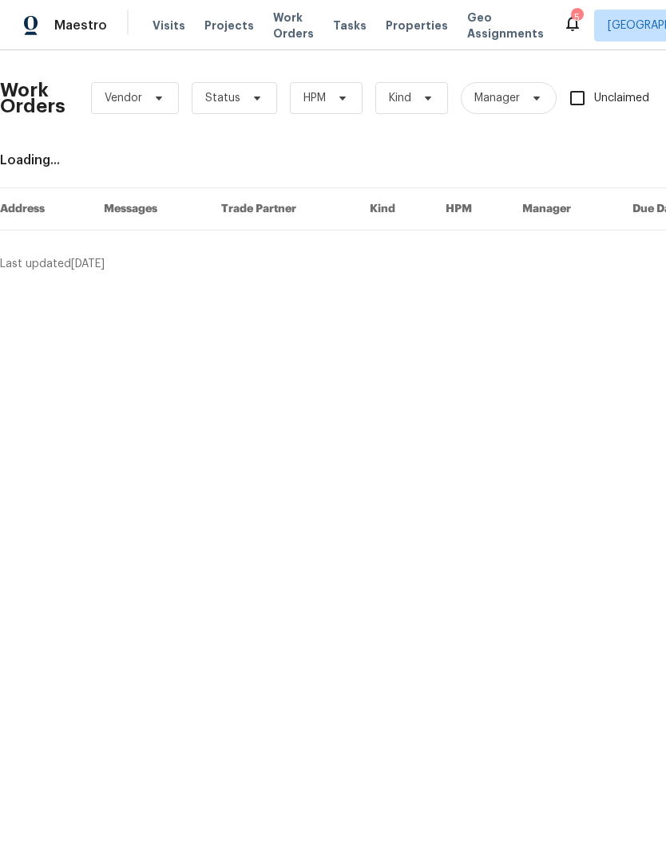
click at [211, 9] on div "Maestro Visits Projects Work Orders Tasks Properties Geo Assignments 5 Las Vega…" at bounding box center [333, 25] width 666 height 50
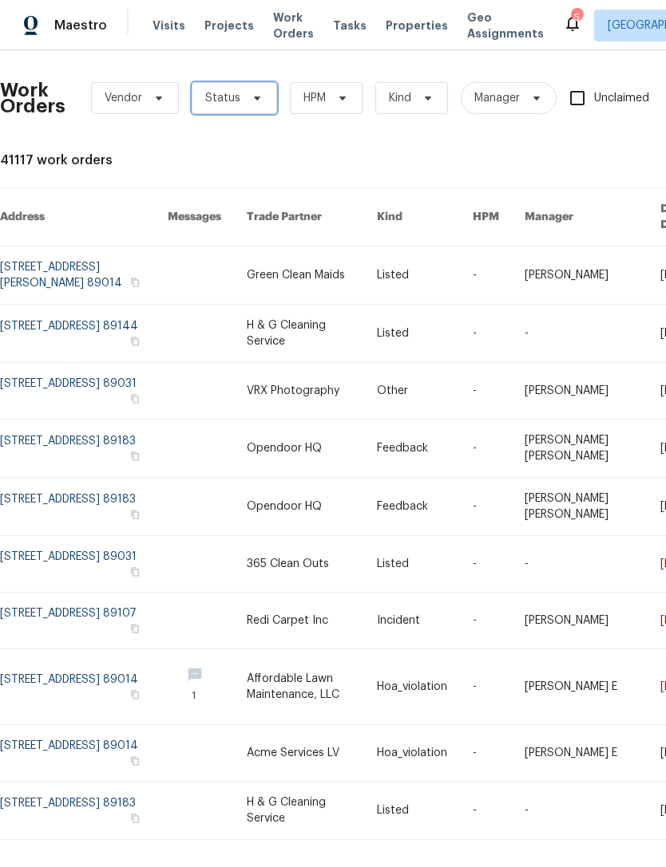
click at [241, 97] on span "Status" at bounding box center [234, 98] width 85 height 32
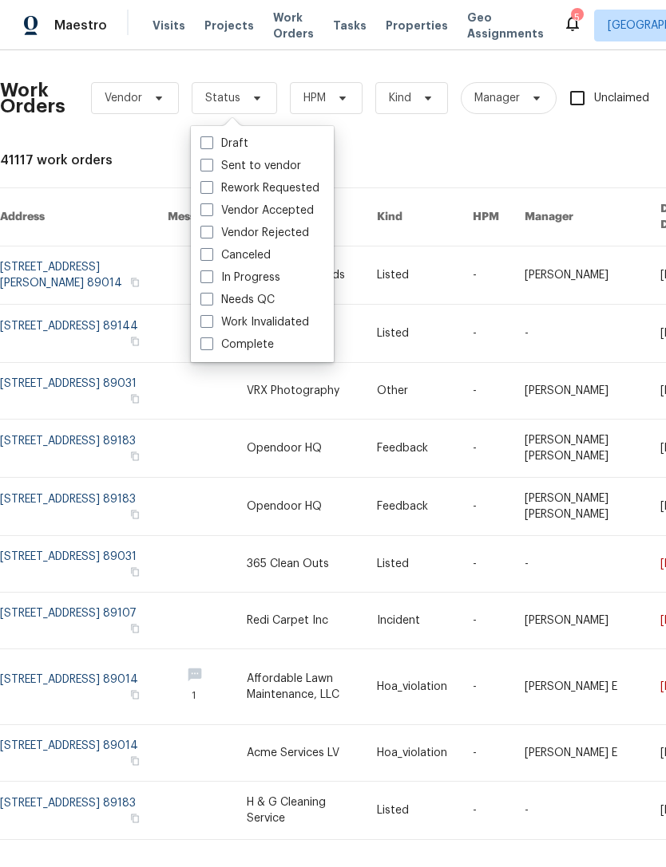
click at [268, 302] on label "Needs QC" at bounding box center [237, 300] width 74 height 16
click at [211, 302] on input "Needs QC" at bounding box center [205, 297] width 10 height 10
checkbox input "true"
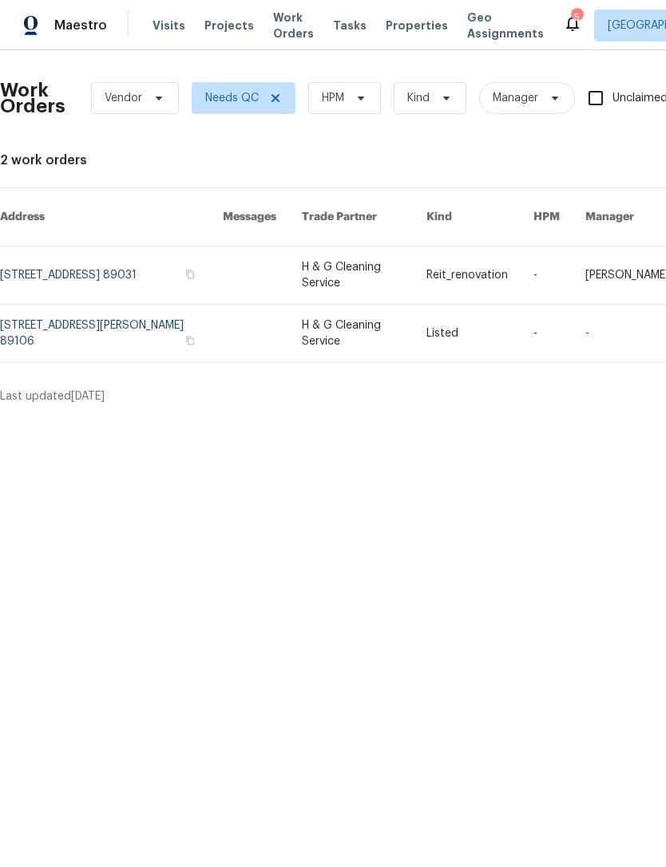
click at [158, 26] on span "Visits" at bounding box center [168, 26] width 33 height 16
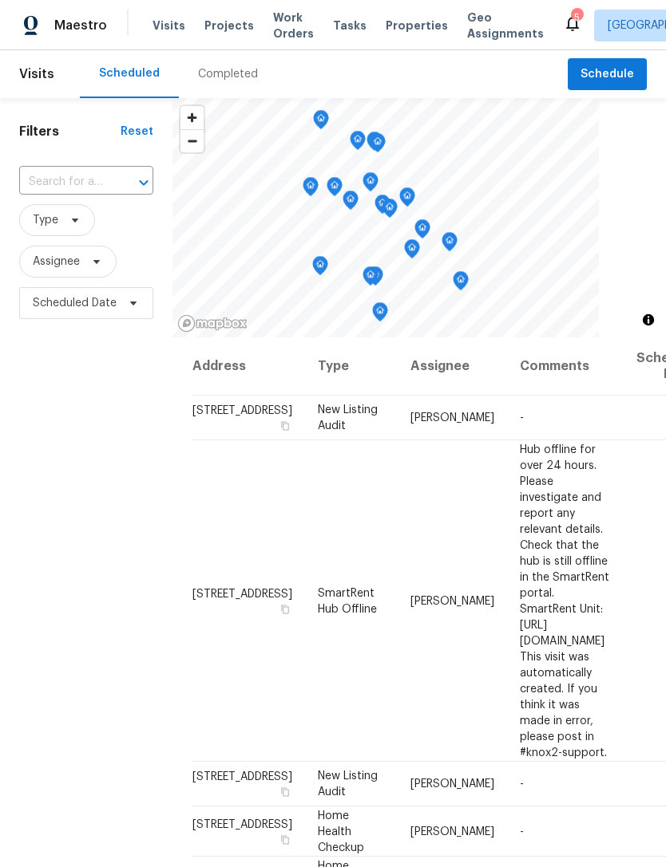
click at [72, 183] on input "text" at bounding box center [63, 182] width 89 height 25
type input "3499 bre"
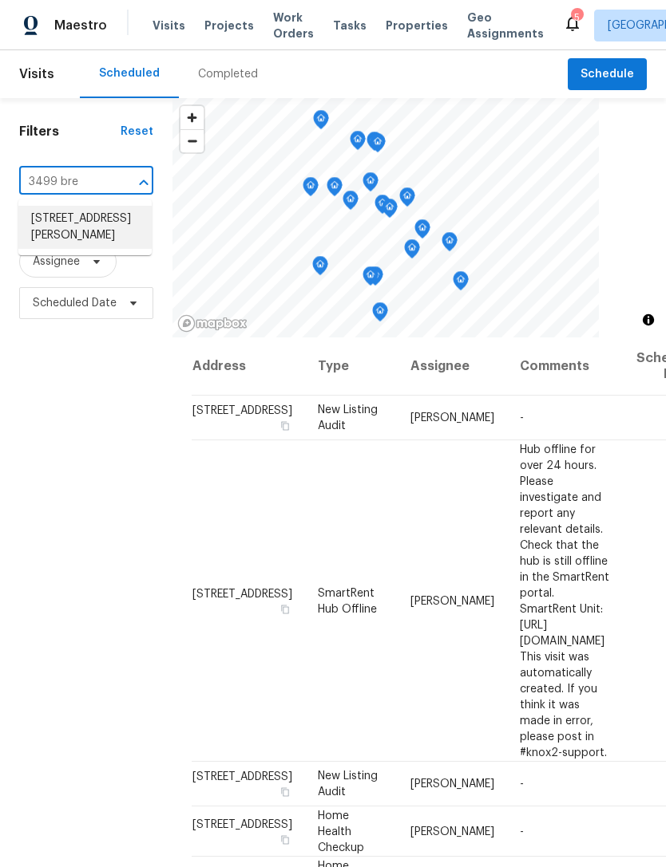
click at [76, 236] on li "3499 Brezine Ave, Henderson, NV 89044" at bounding box center [84, 227] width 133 height 43
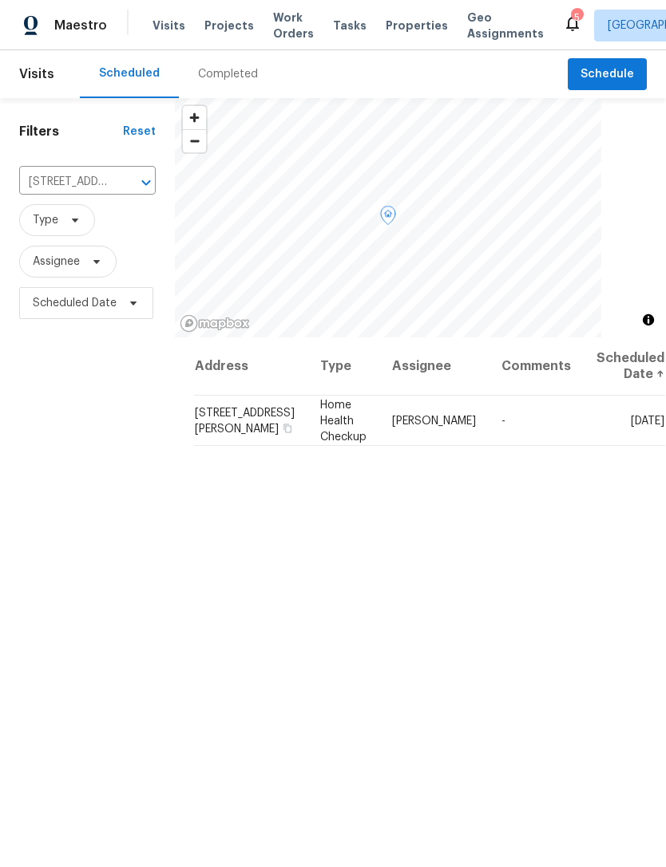
click at [0, 0] on icon at bounding box center [0, 0] width 0 height 0
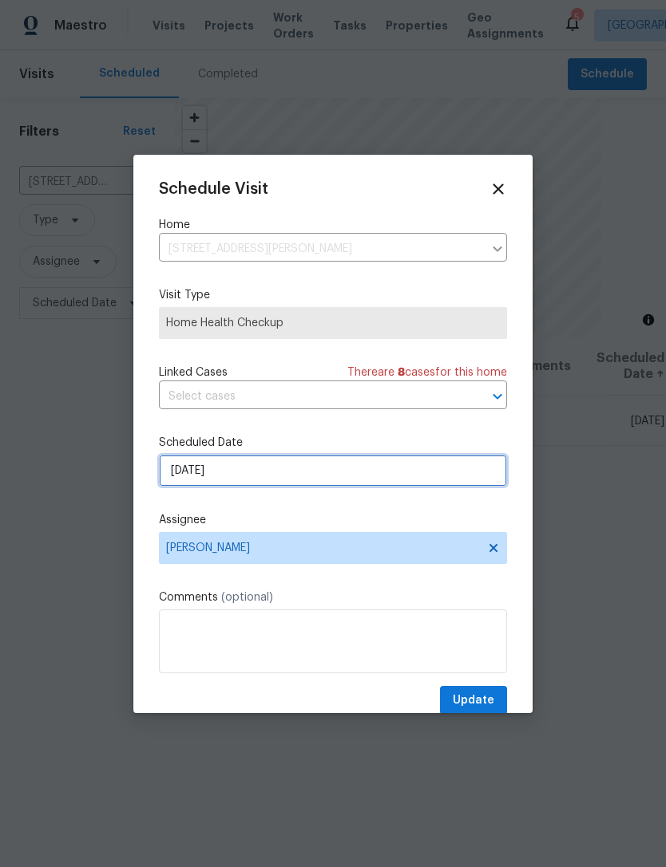
click at [337, 481] on input "[DATE]" at bounding box center [333, 471] width 348 height 32
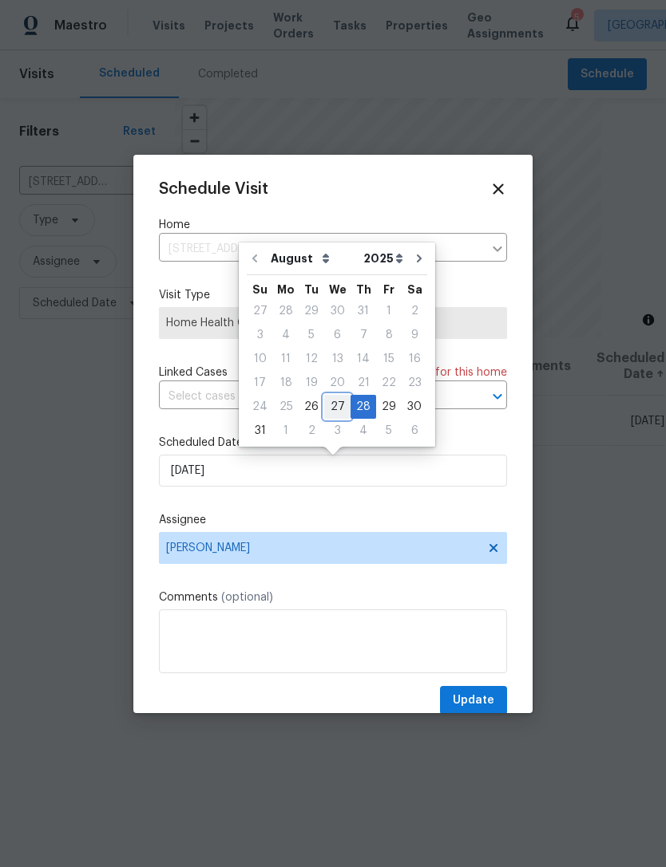
click at [333, 405] on div "27" at bounding box center [337, 407] width 26 height 22
type input "8/27/2025"
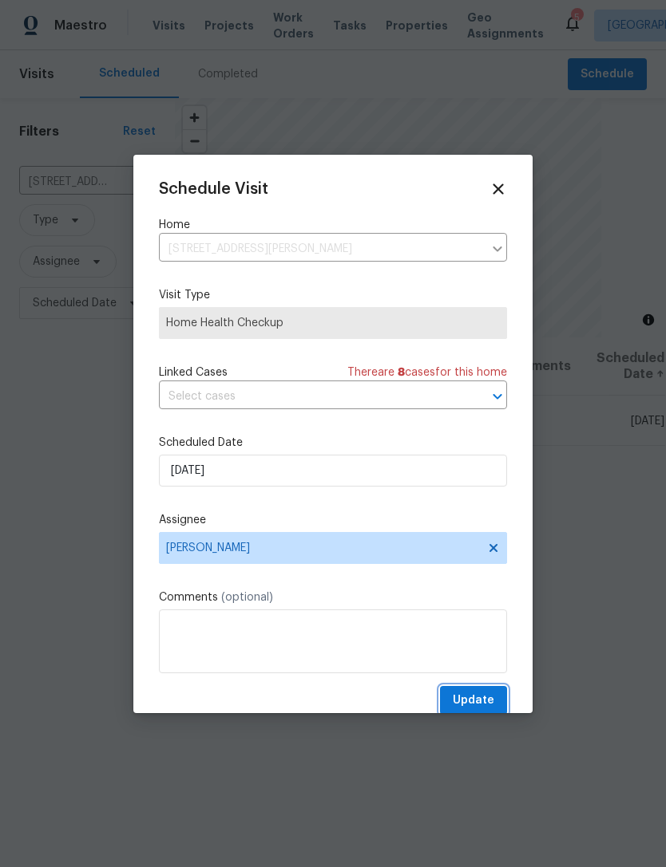
click at [485, 708] on span "Update" at bounding box center [472, 701] width 41 height 20
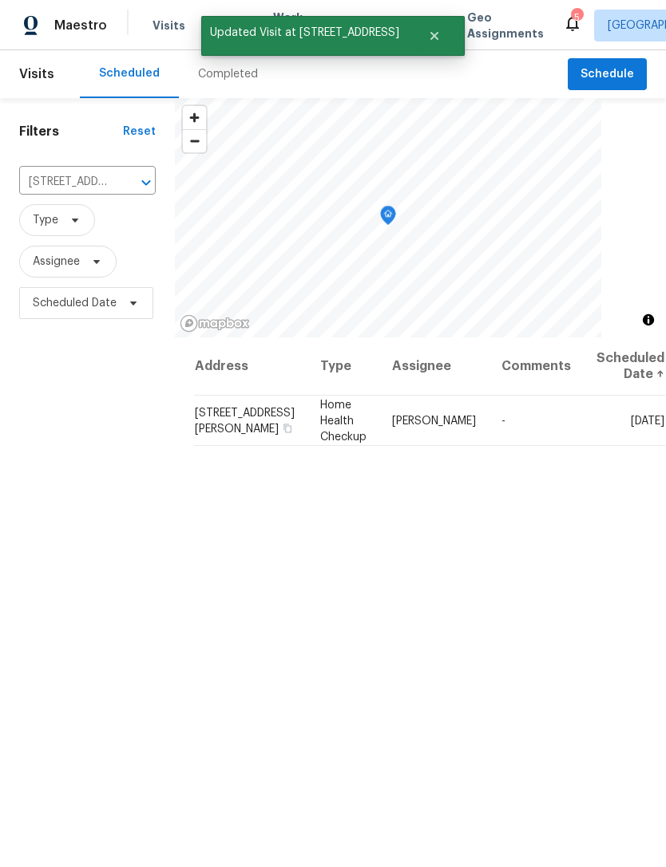
click at [93, 183] on input "3499 Brezine Ave, Henderson, NV 89044" at bounding box center [65, 182] width 92 height 25
click at [89, 393] on div "Filters Reset 3499 Brezine Ave, Henderson, NV 89044 ​ Type Assignee Scheduled D…" at bounding box center [87, 565] width 175 height 934
click at [128, 183] on icon "Clear" at bounding box center [125, 183] width 16 height 16
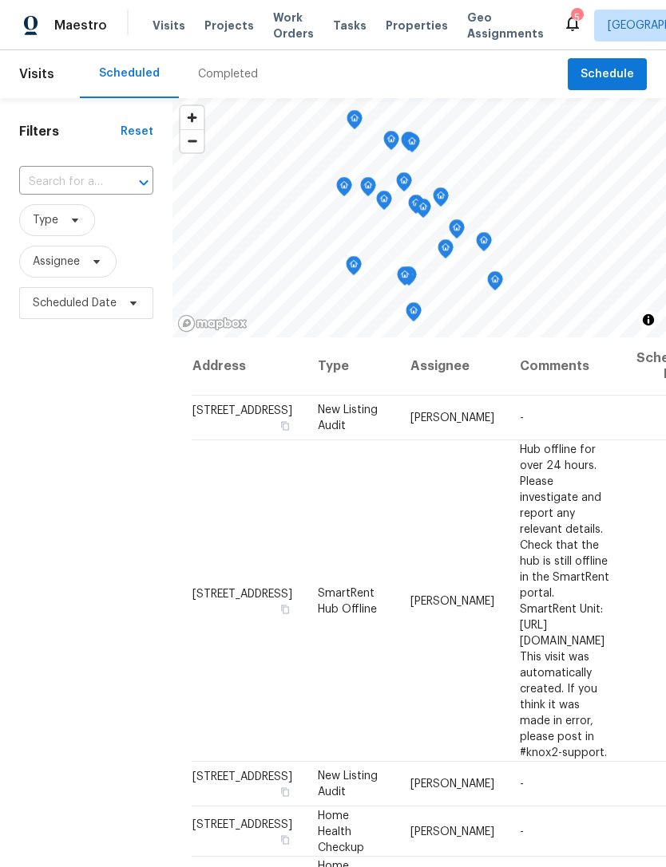
click at [91, 181] on input "text" at bounding box center [63, 182] width 89 height 25
type input "2080 karen"
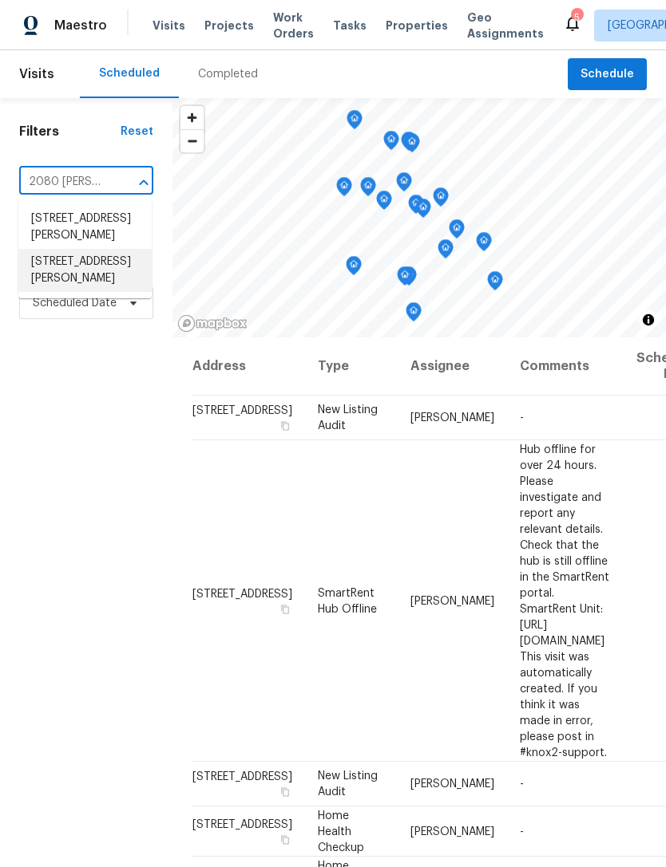
click at [79, 291] on li "[STREET_ADDRESS][PERSON_NAME]" at bounding box center [84, 270] width 133 height 43
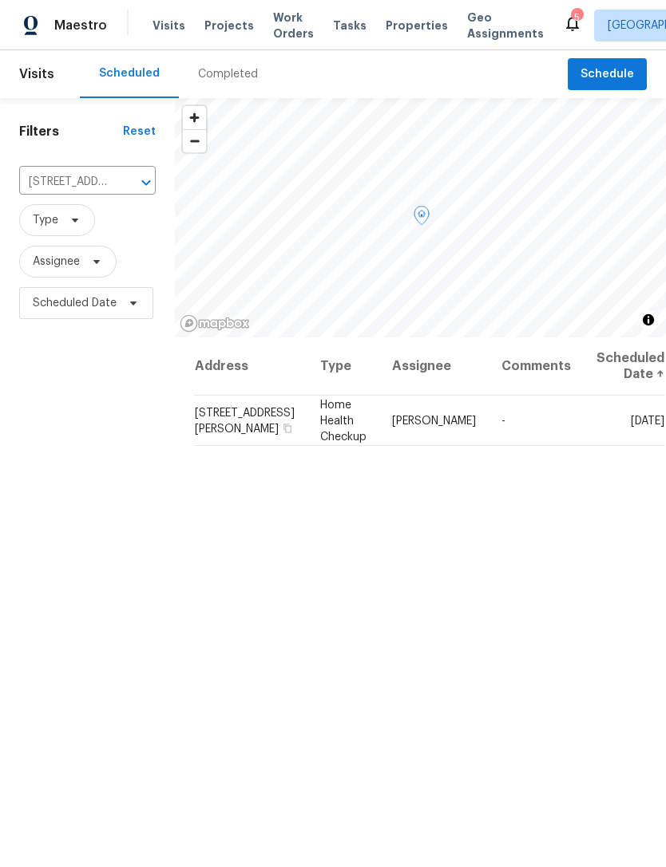
click at [0, 0] on icon at bounding box center [0, 0] width 0 height 0
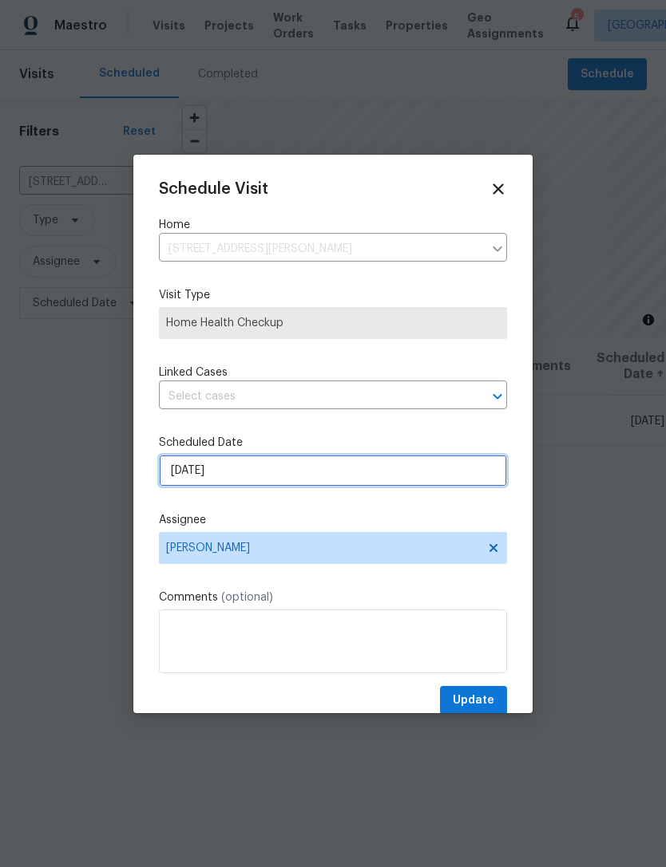
click at [298, 482] on input "8/27/2025" at bounding box center [333, 471] width 348 height 32
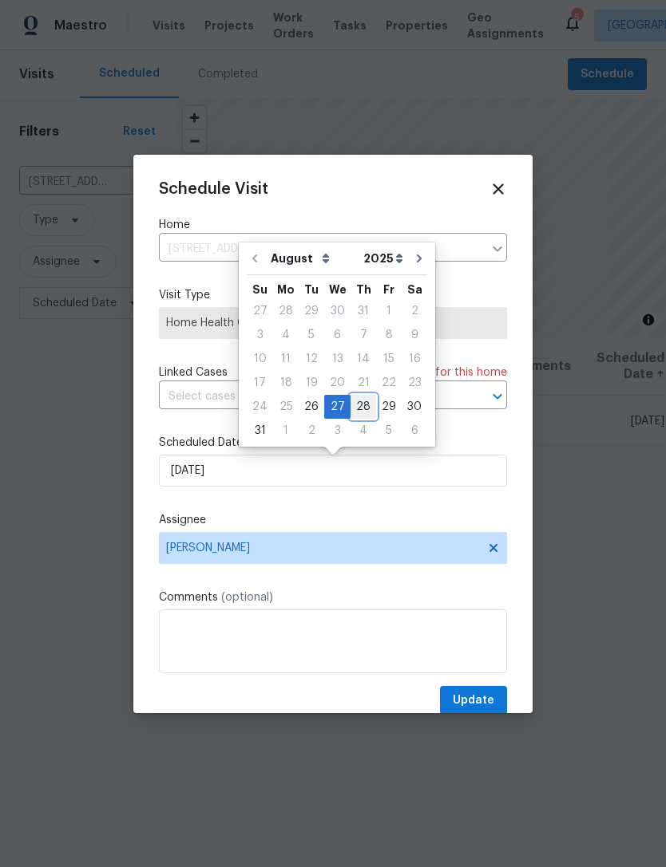
click at [357, 403] on div "28" at bounding box center [363, 407] width 26 height 22
type input "[DATE]"
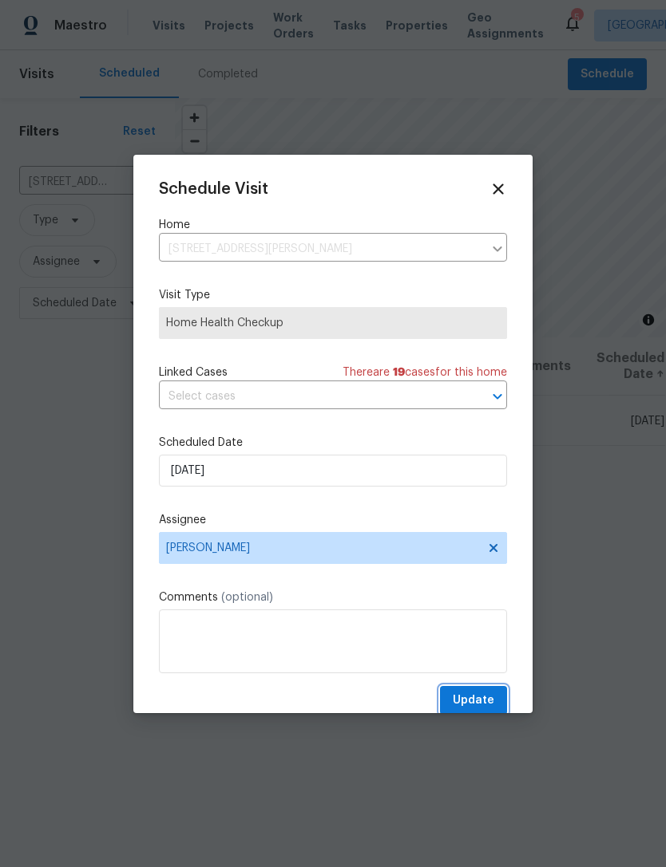
click at [478, 697] on span "Update" at bounding box center [472, 701] width 41 height 20
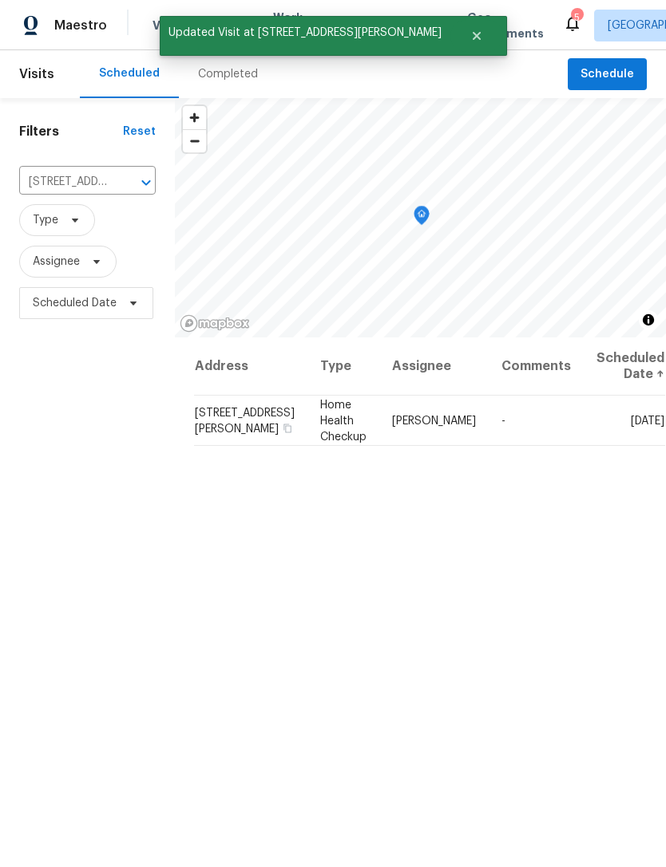
click at [128, 181] on icon "Clear" at bounding box center [125, 183] width 16 height 16
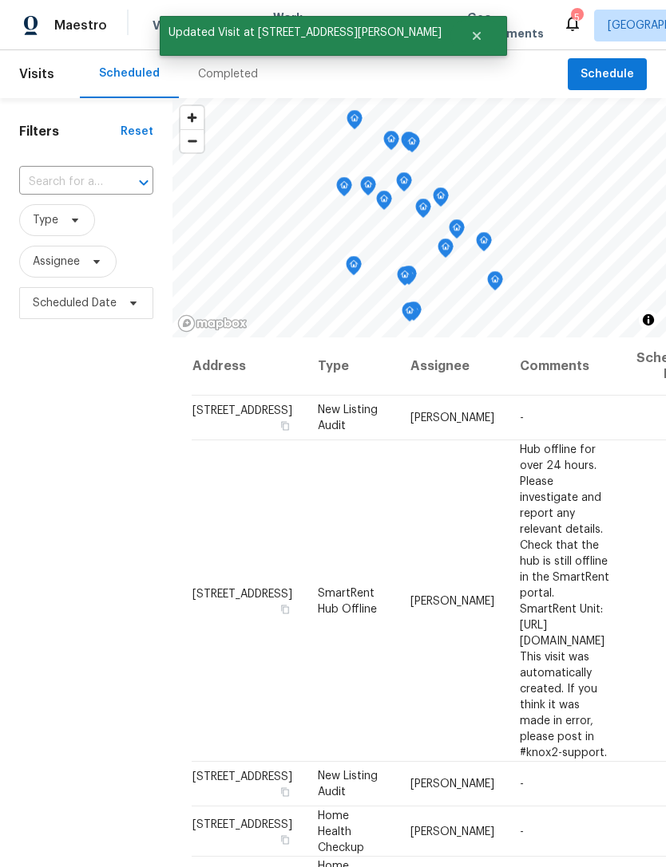
click at [65, 184] on input "text" at bounding box center [63, 182] width 89 height 25
type input "mojave"
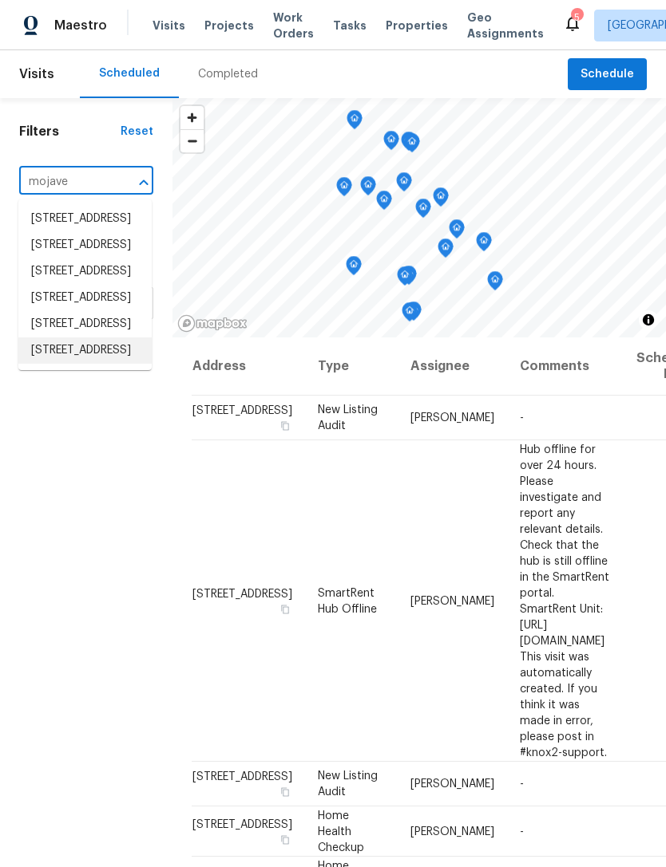
click at [69, 364] on li "[STREET_ADDRESS]" at bounding box center [84, 351] width 133 height 26
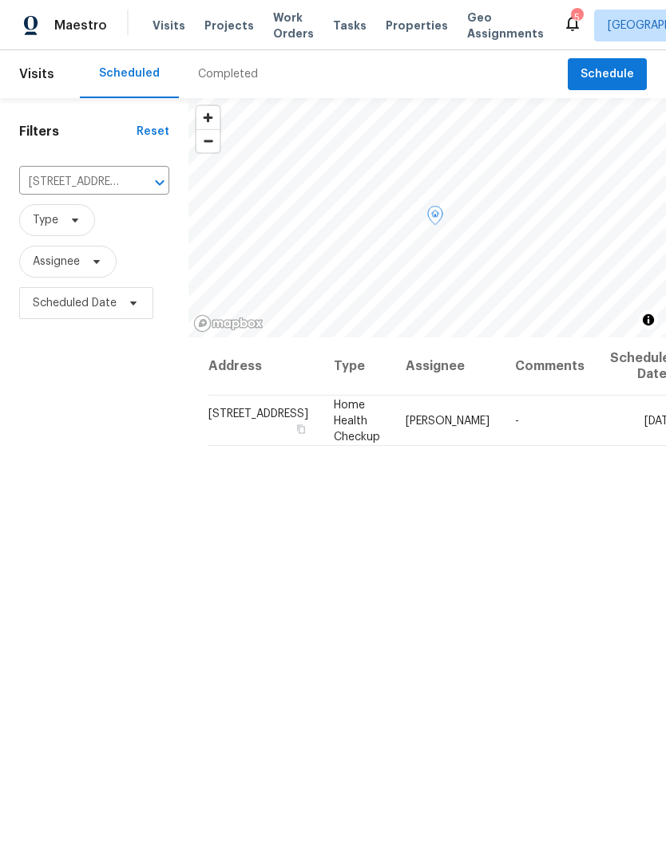
click at [0, 0] on icon at bounding box center [0, 0] width 0 height 0
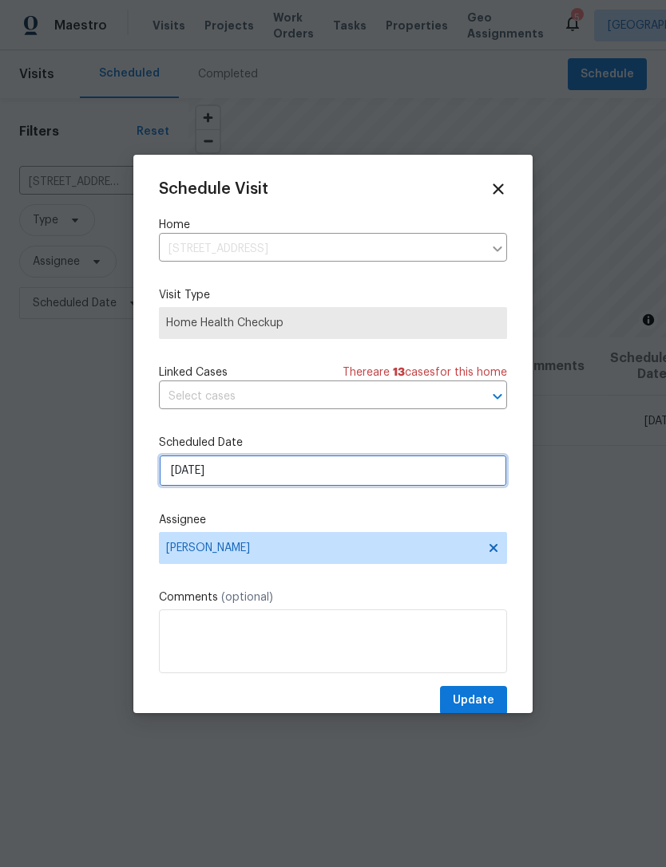
click at [290, 479] on input "8/27/2025" at bounding box center [333, 471] width 348 height 32
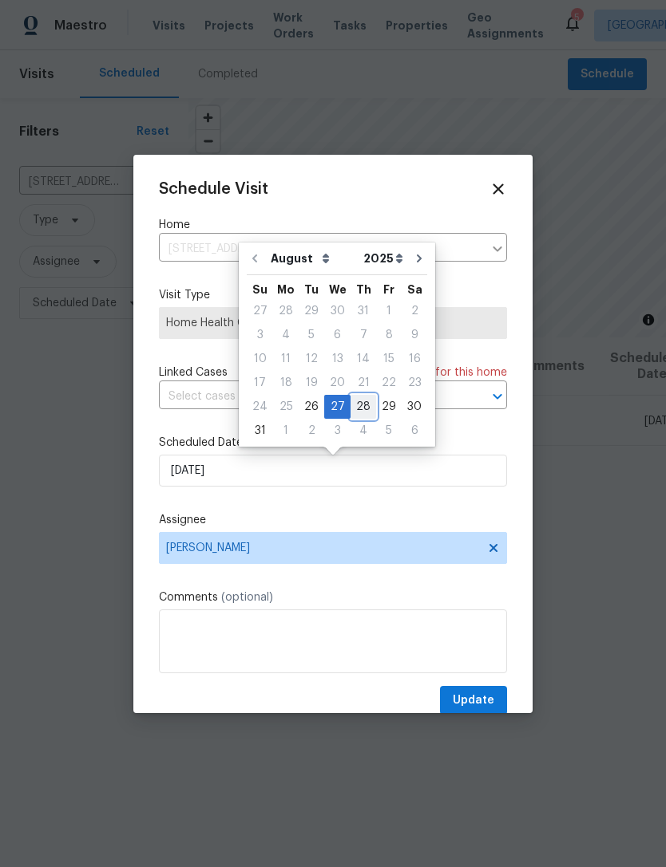
click at [354, 405] on div "28" at bounding box center [363, 407] width 26 height 22
type input "[DATE]"
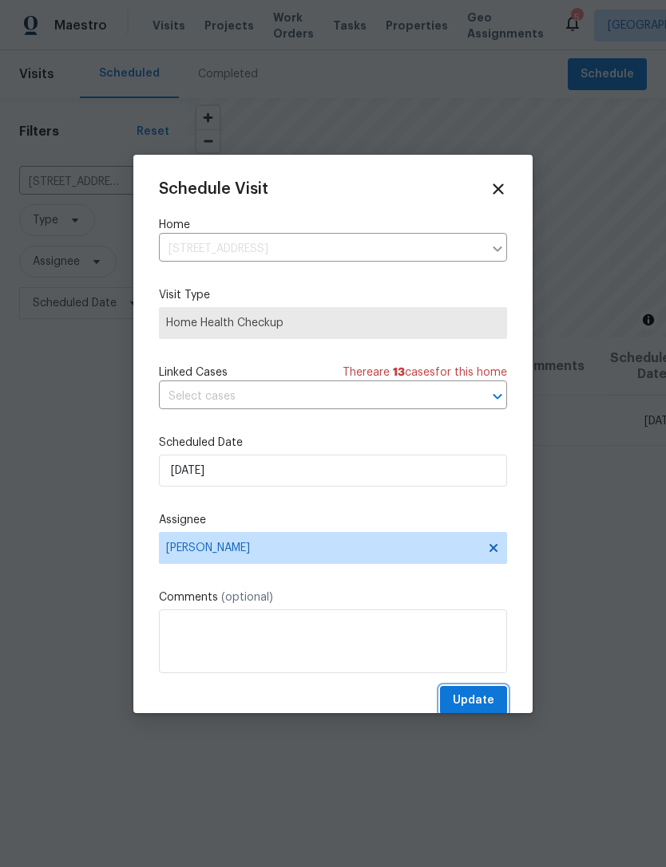
click at [481, 691] on button "Update" at bounding box center [473, 701] width 67 height 30
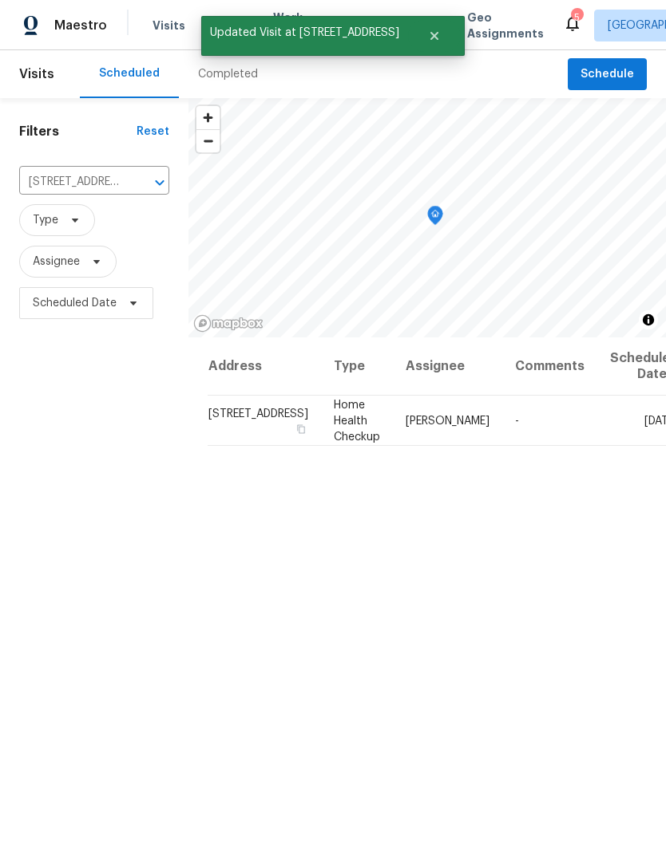
click at [131, 185] on icon "Clear" at bounding box center [139, 183] width 16 height 16
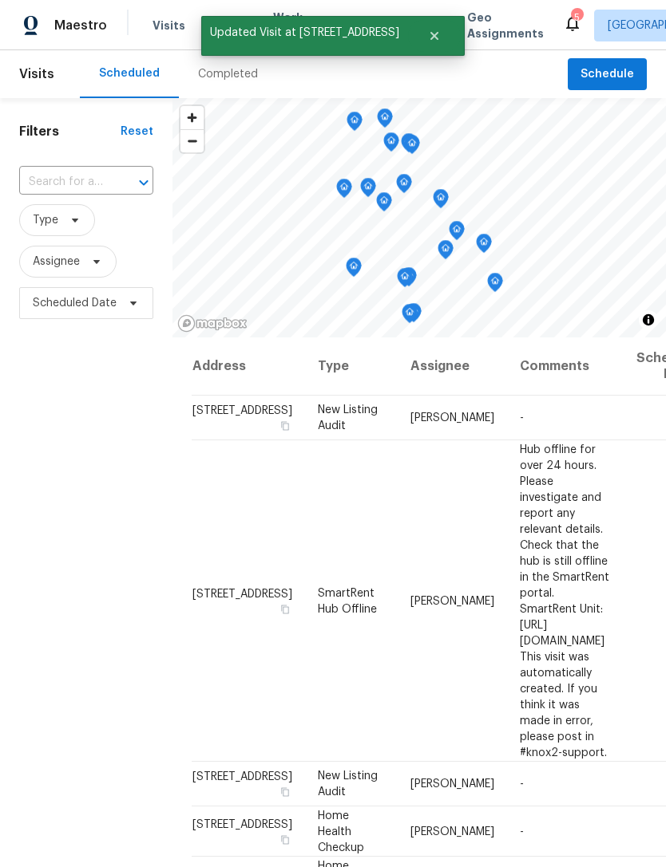
click at [83, 187] on input "text" at bounding box center [63, 182] width 89 height 25
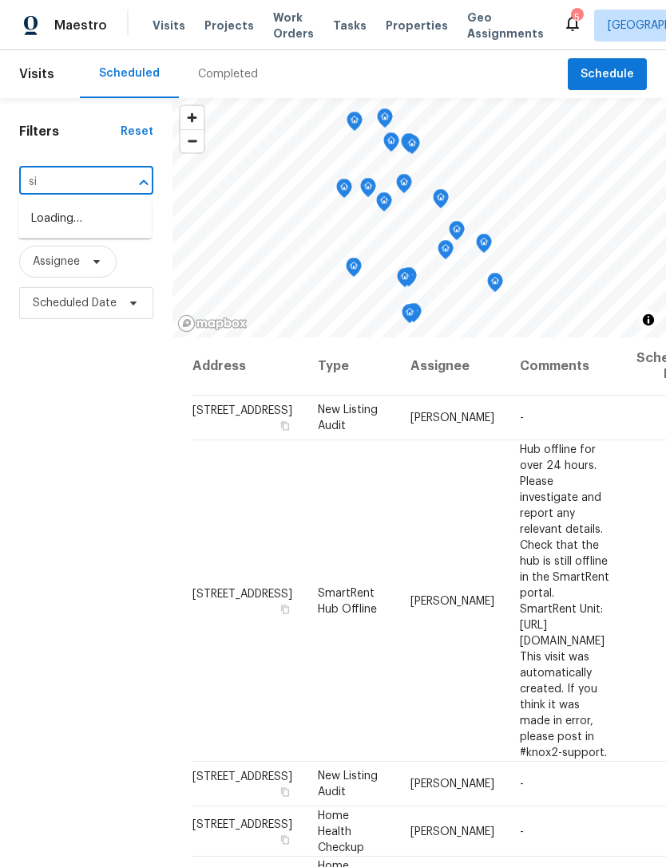
type input "s"
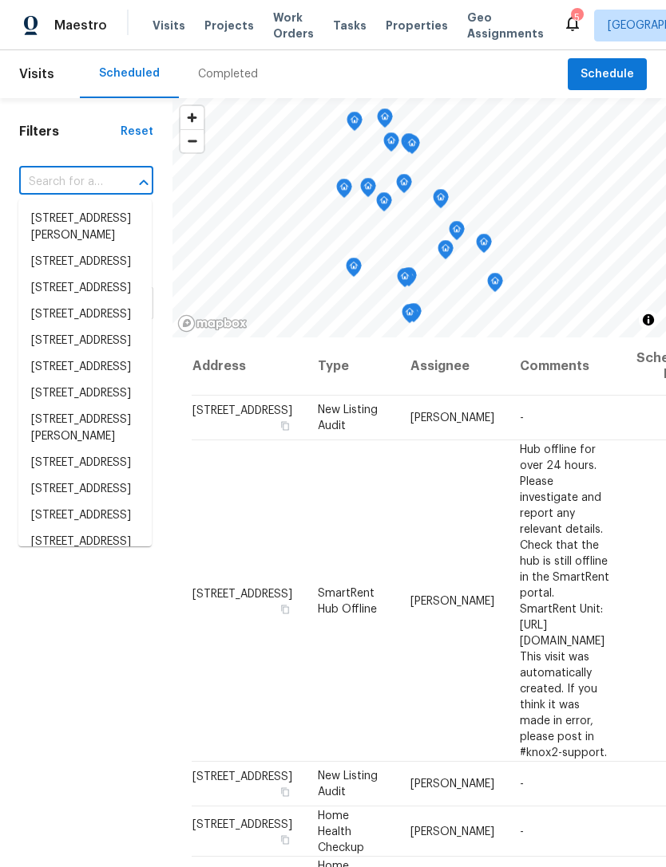
type input "s"
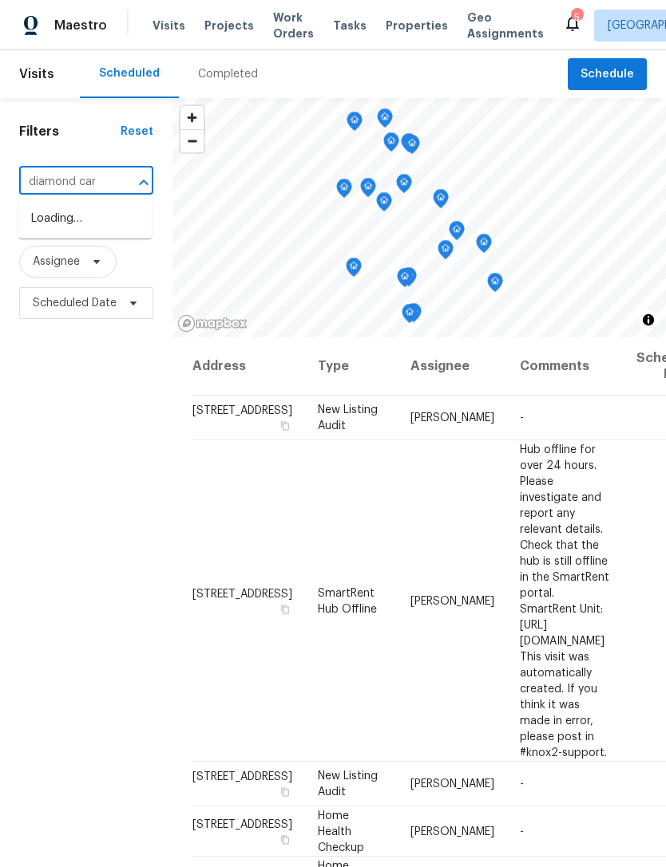
type input "diamond care"
click at [78, 227] on li "[STREET_ADDRESS]" at bounding box center [84, 219] width 133 height 26
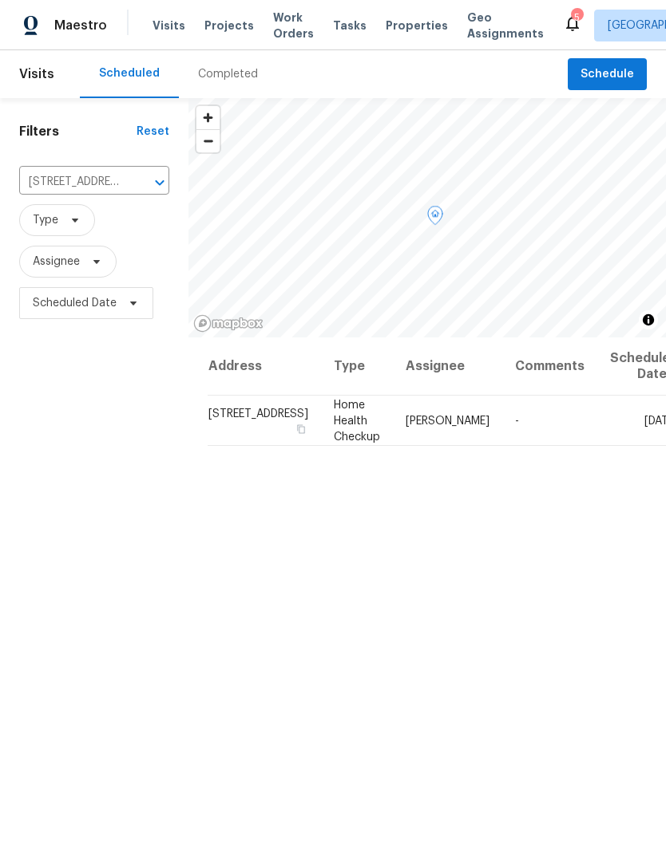
click at [0, 0] on icon at bounding box center [0, 0] width 0 height 0
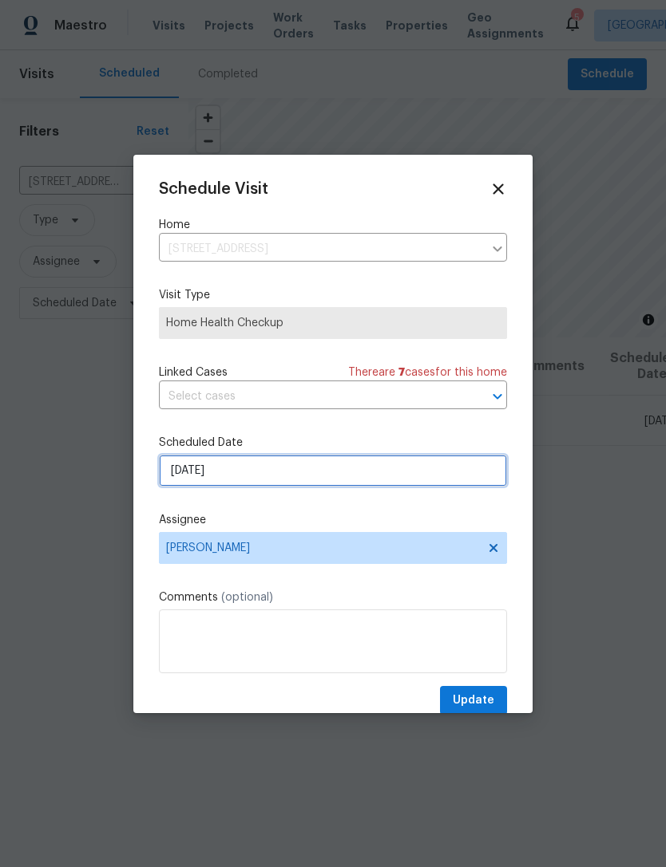
click at [293, 480] on input "8/27/2025" at bounding box center [333, 471] width 348 height 32
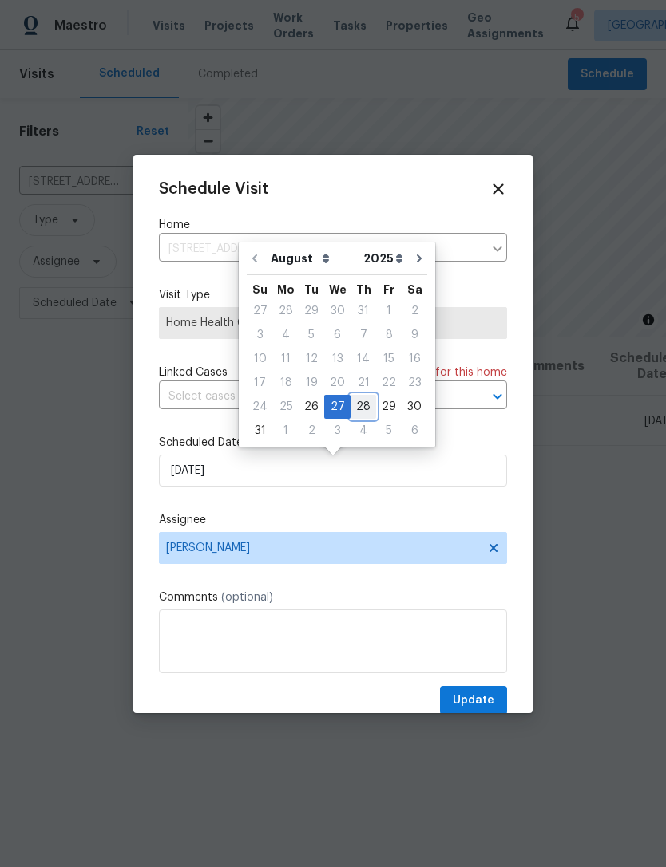
click at [358, 406] on div "28" at bounding box center [363, 407] width 26 height 22
type input "[DATE]"
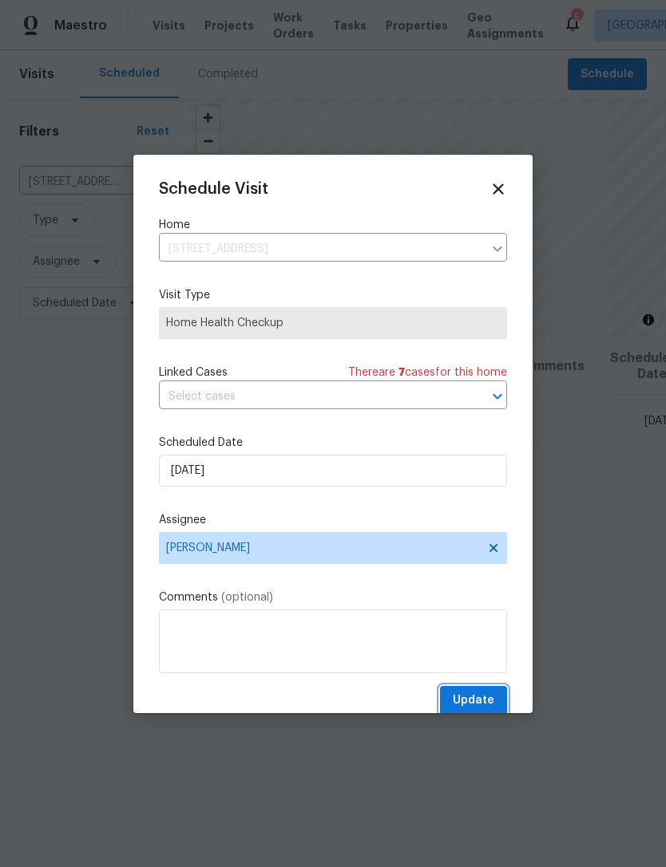
click at [491, 701] on span "Update" at bounding box center [472, 701] width 41 height 20
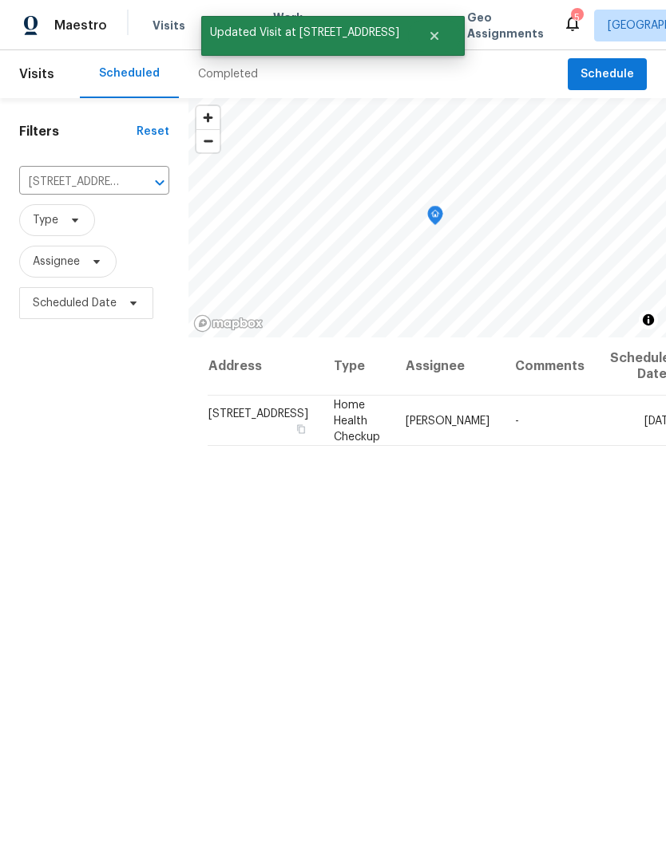
click at [131, 180] on icon "Clear" at bounding box center [139, 183] width 16 height 16
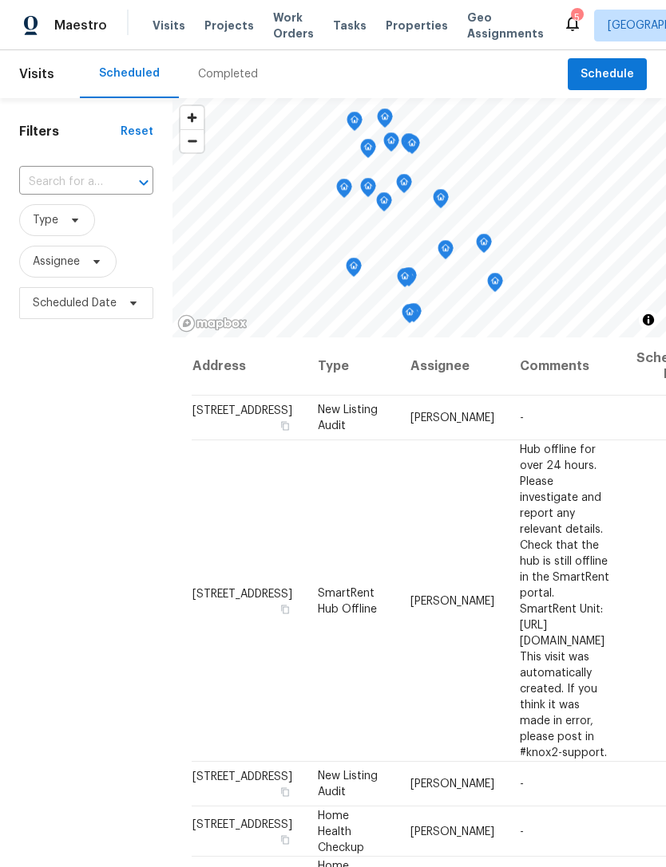
click at [81, 187] on input "text" at bounding box center [63, 182] width 89 height 25
type input "1405 s nellis"
click at [65, 234] on li "[STREET_ADDRESS][PERSON_NAME]" at bounding box center [84, 227] width 133 height 43
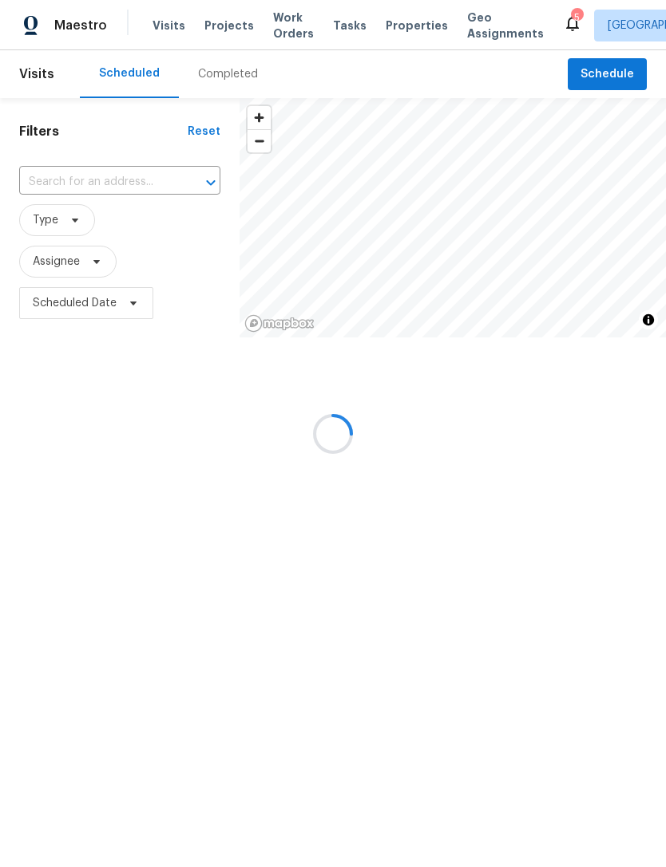
type input "[STREET_ADDRESS][PERSON_NAME]"
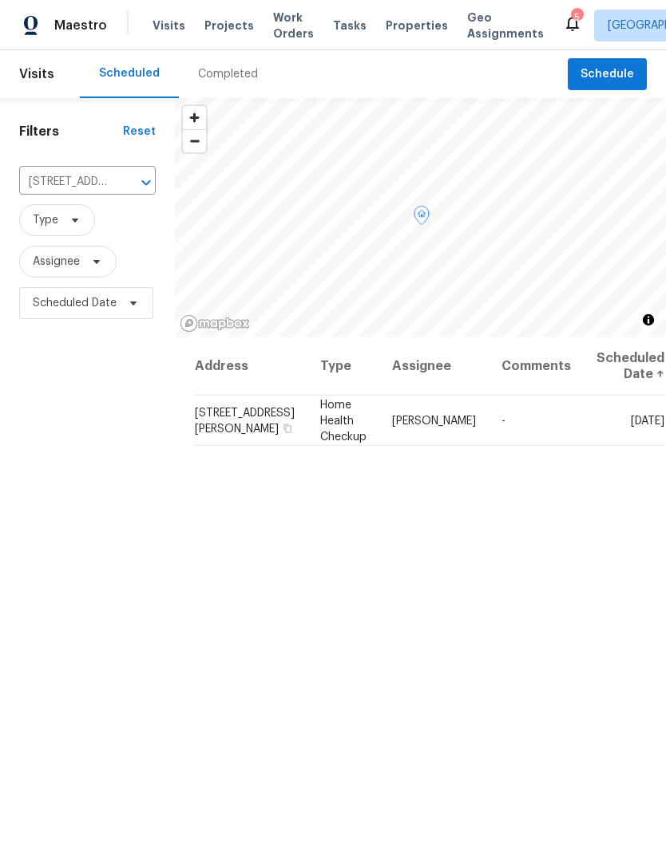
click at [0, 0] on icon at bounding box center [0, 0] width 0 height 0
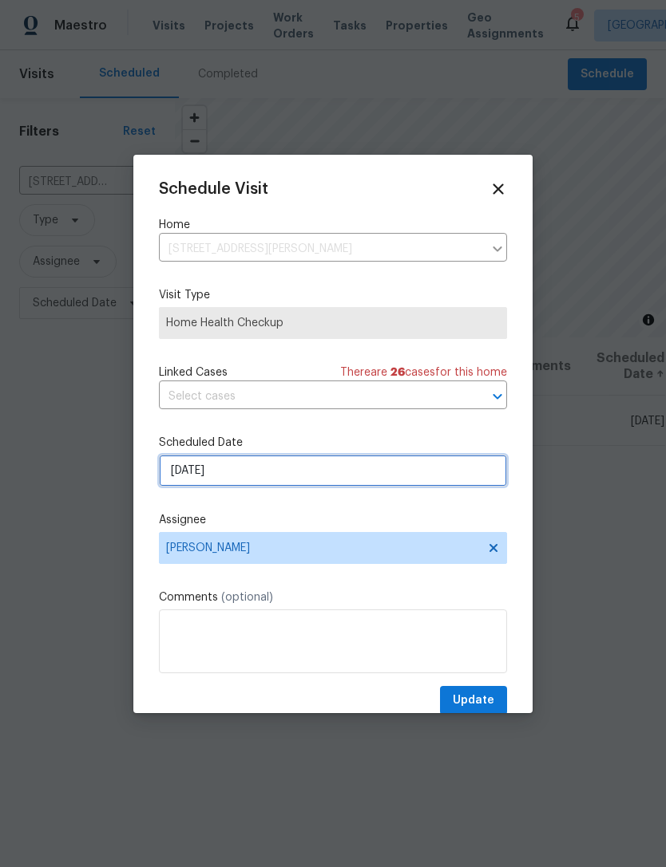
click at [328, 480] on input "8/27/2025" at bounding box center [333, 471] width 348 height 32
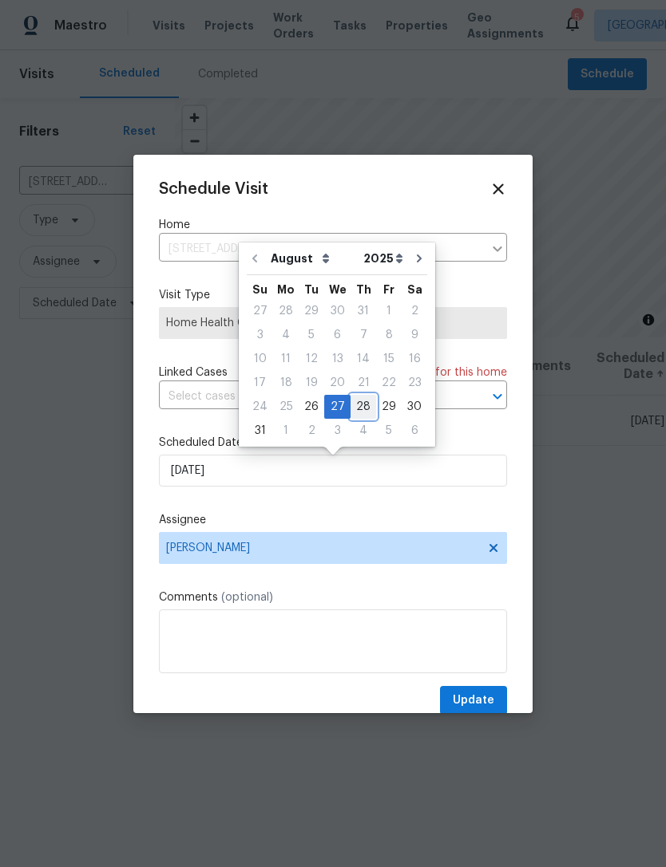
click at [360, 405] on div "28" at bounding box center [363, 407] width 26 height 22
type input "[DATE]"
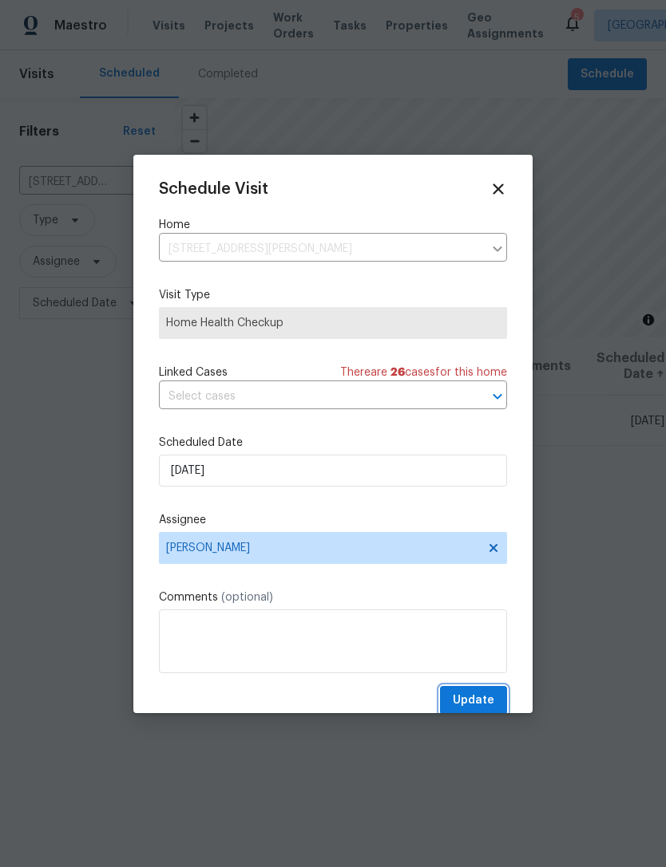
click at [491, 700] on span "Update" at bounding box center [472, 701] width 41 height 20
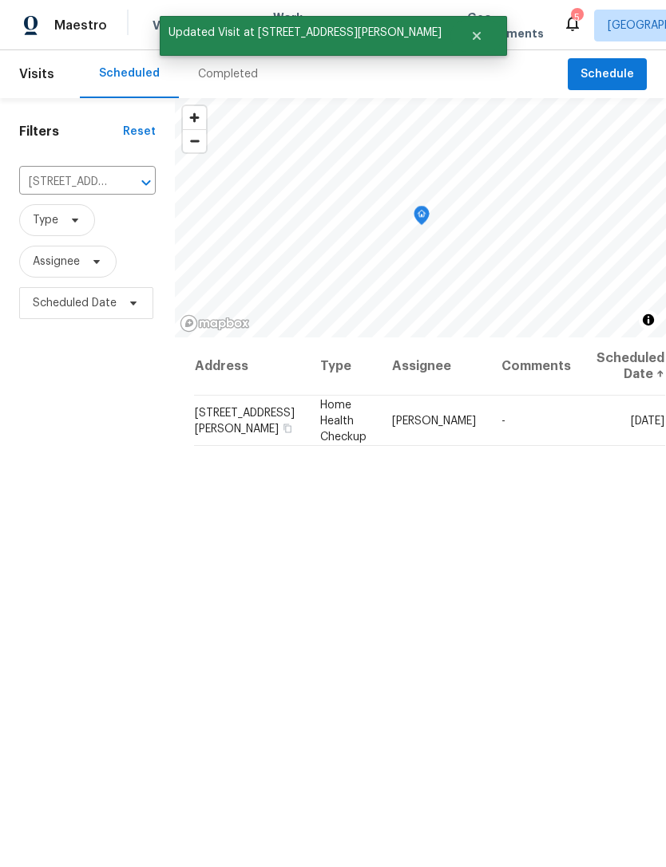
click at [101, 187] on input "[STREET_ADDRESS][PERSON_NAME]" at bounding box center [65, 182] width 92 height 25
